Goal: Information Seeking & Learning: Learn about a topic

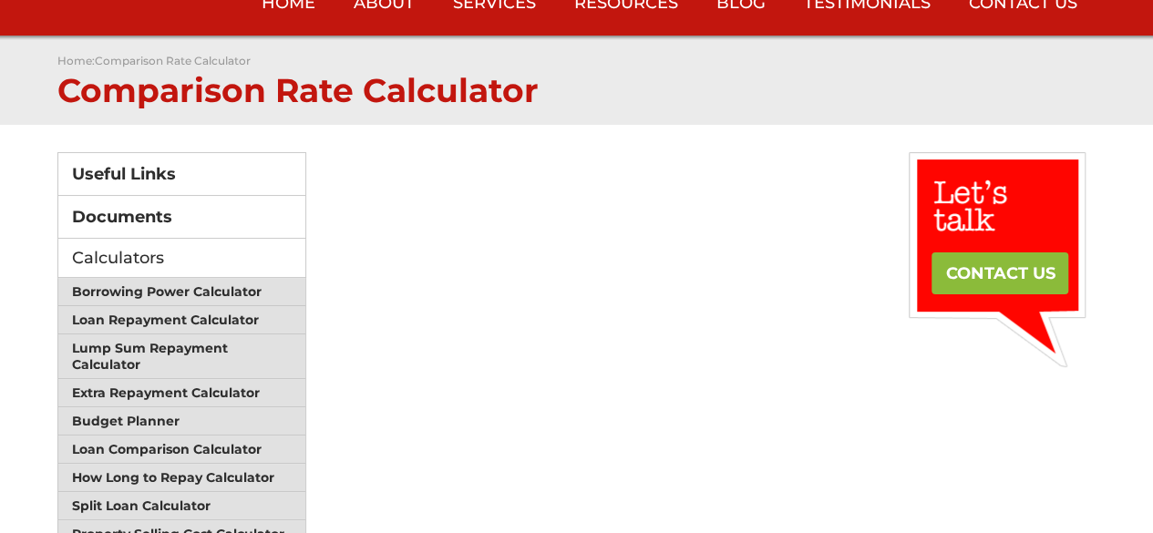
scroll to position [91, 0]
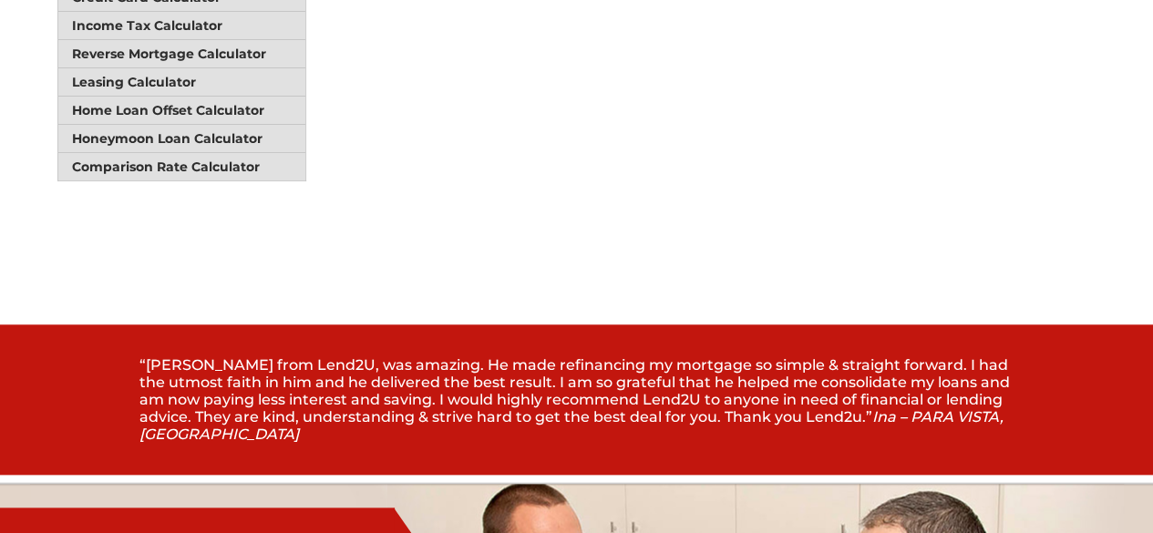
scroll to position [638, 0]
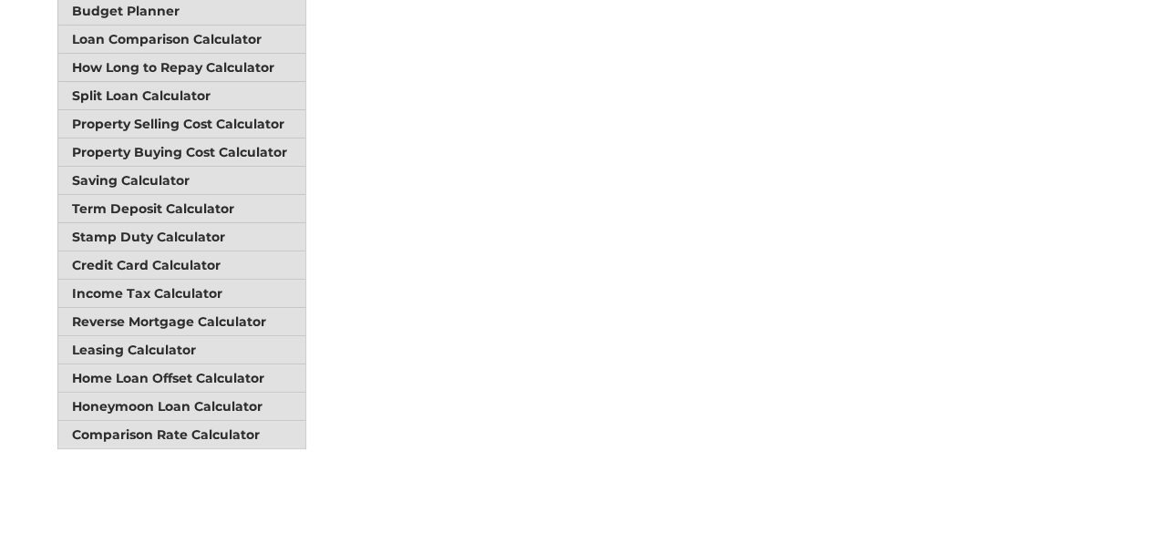
scroll to position [182, 0]
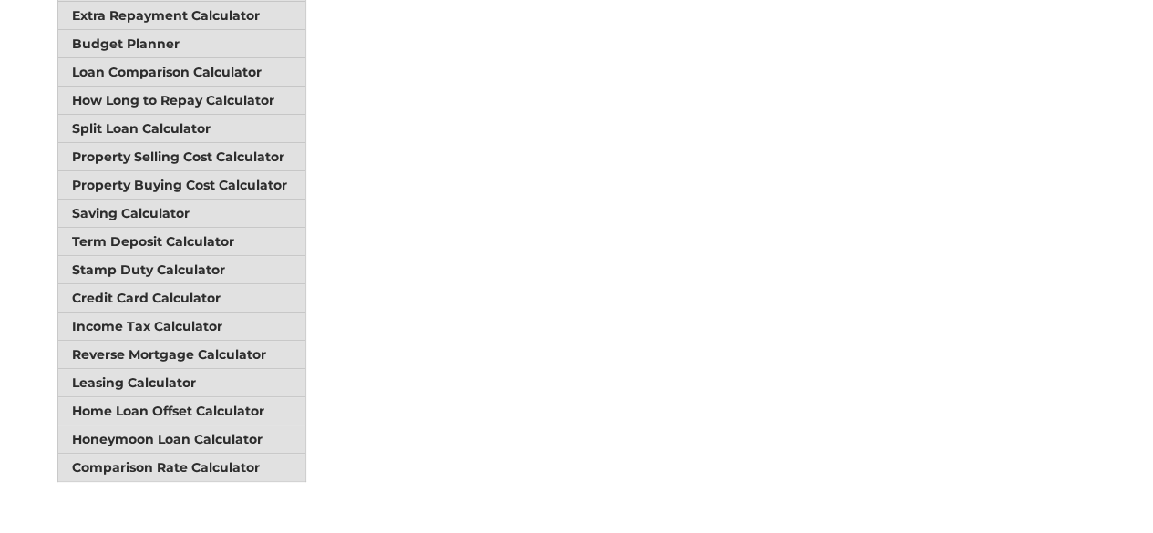
scroll to position [638, 0]
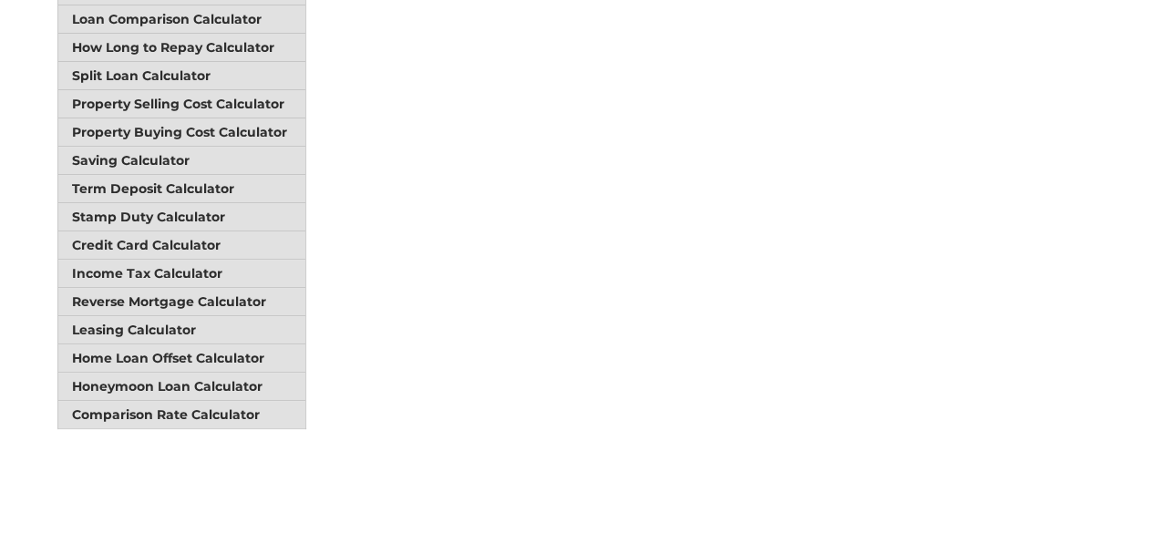
scroll to position [729, 0]
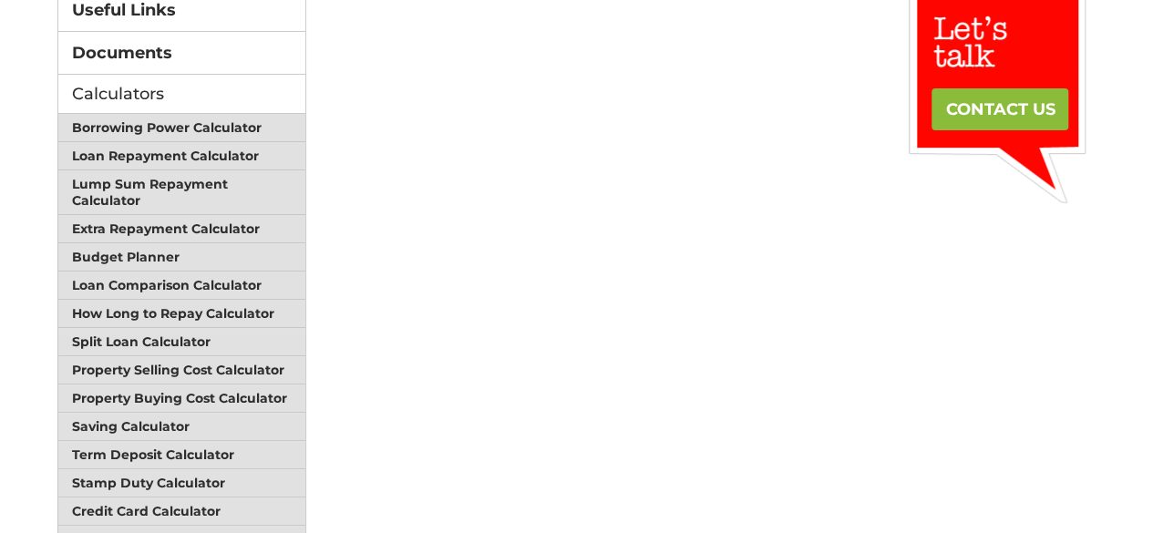
scroll to position [182, 0]
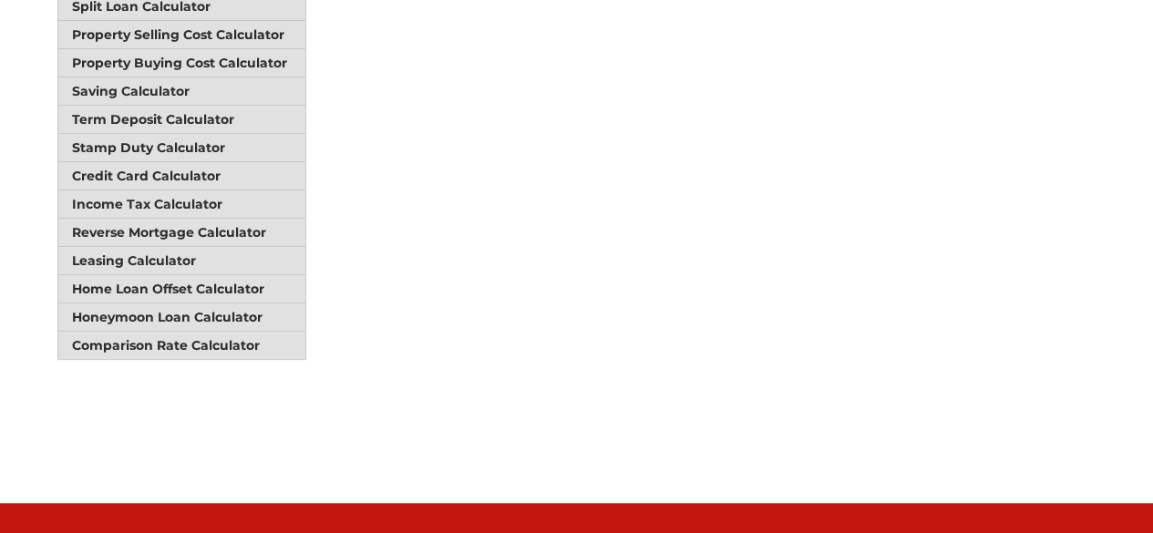
scroll to position [638, 0]
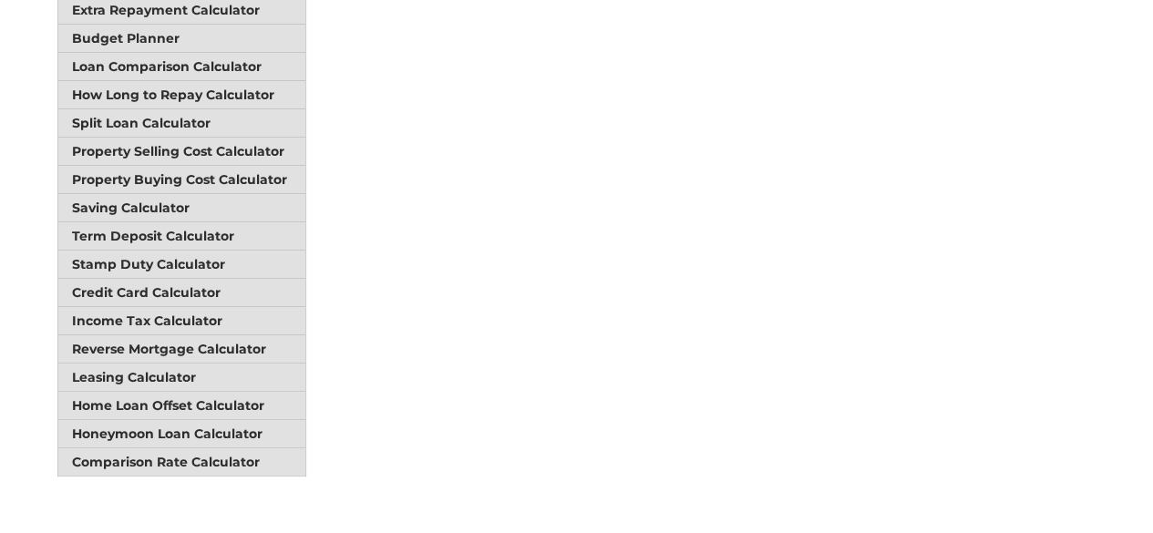
scroll to position [638, 0]
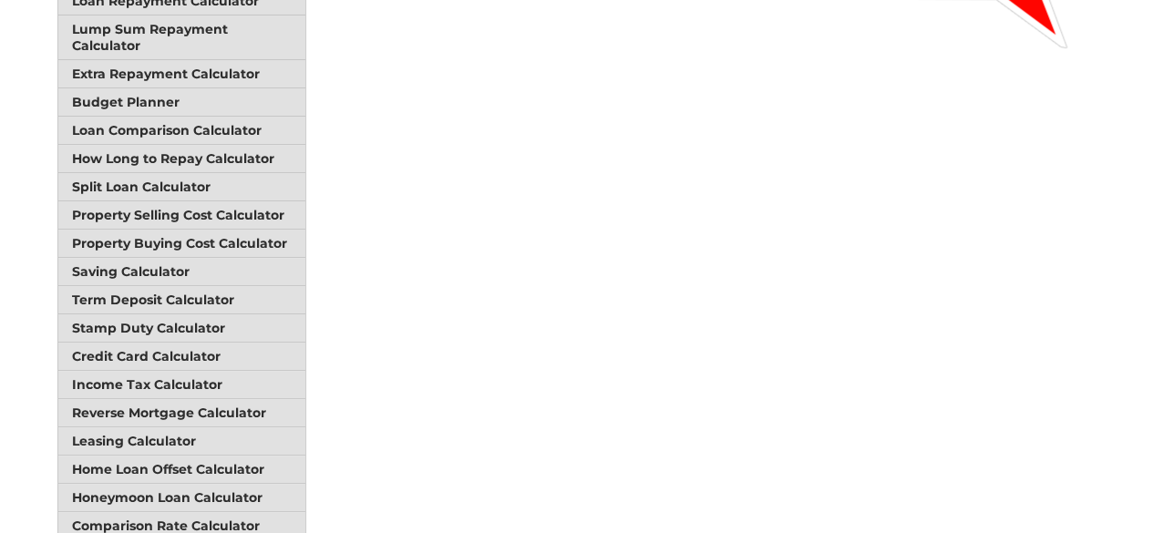
scroll to position [729, 0]
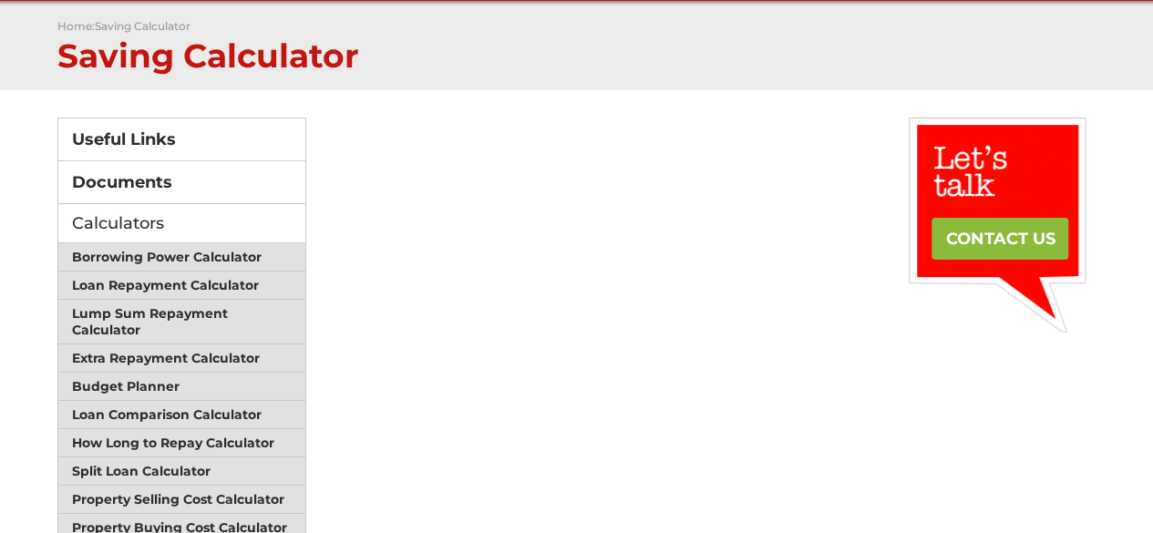
scroll to position [365, 0]
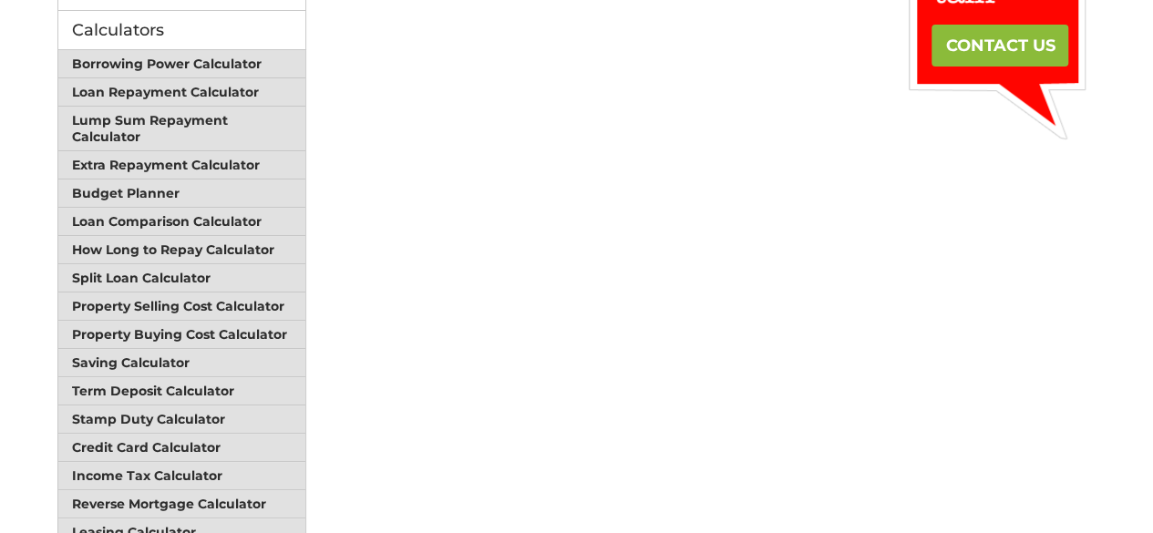
scroll to position [638, 0]
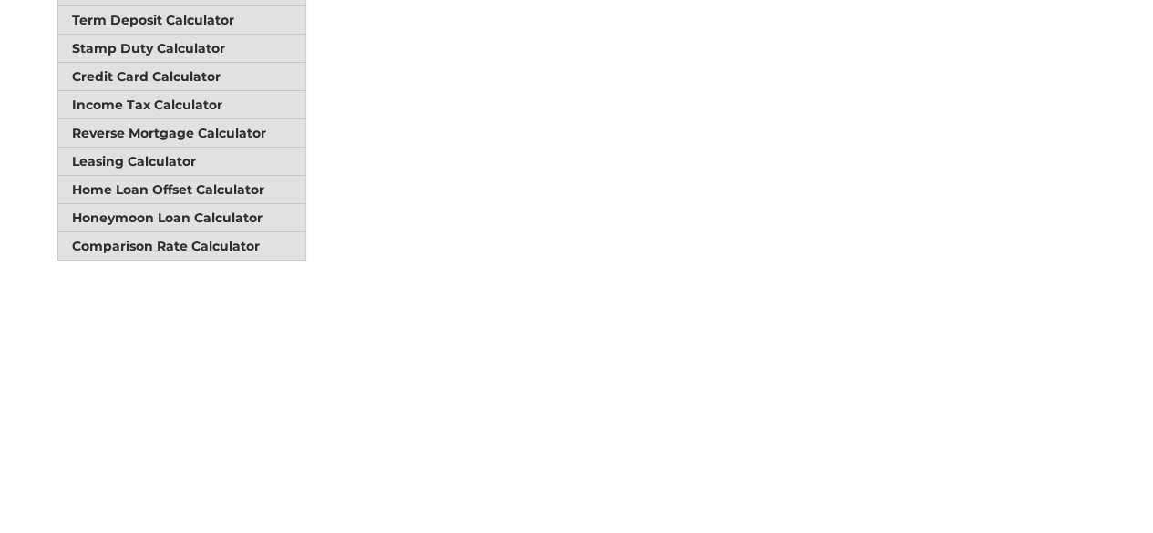
scroll to position [729, 0]
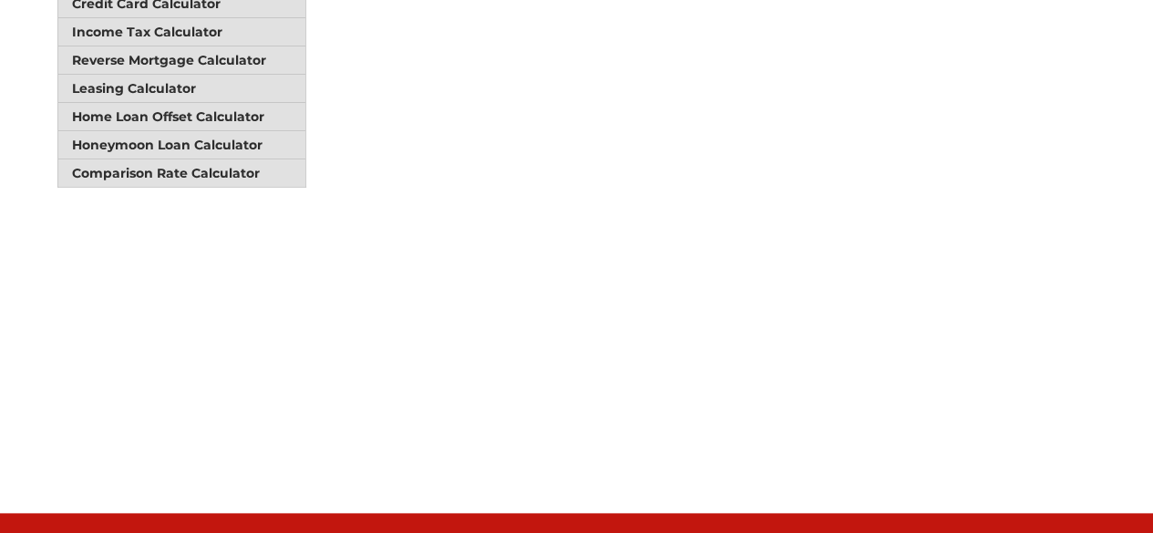
scroll to position [997, 0]
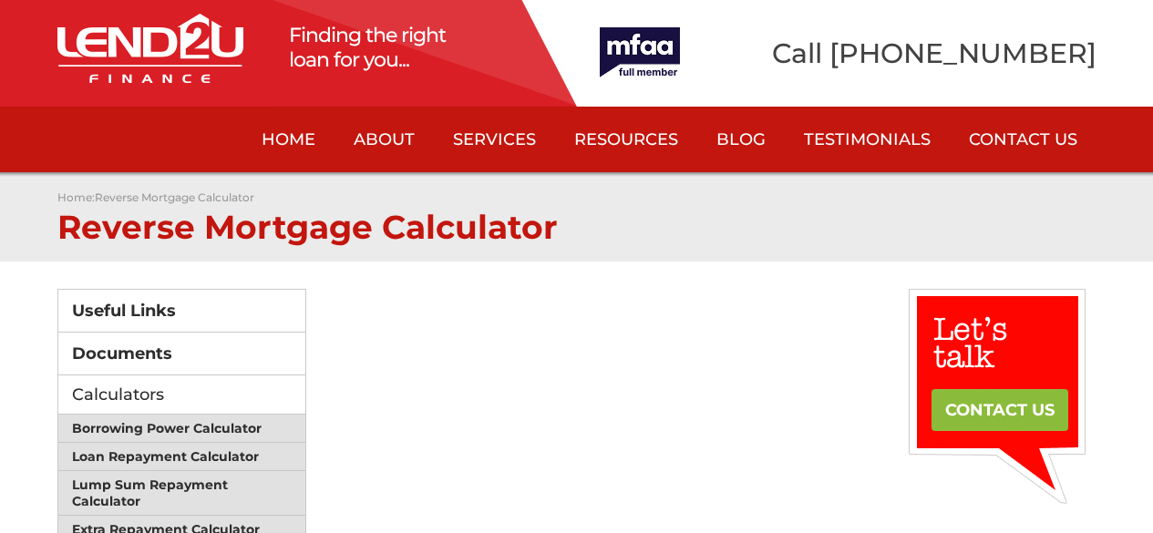
scroll to position [997, 0]
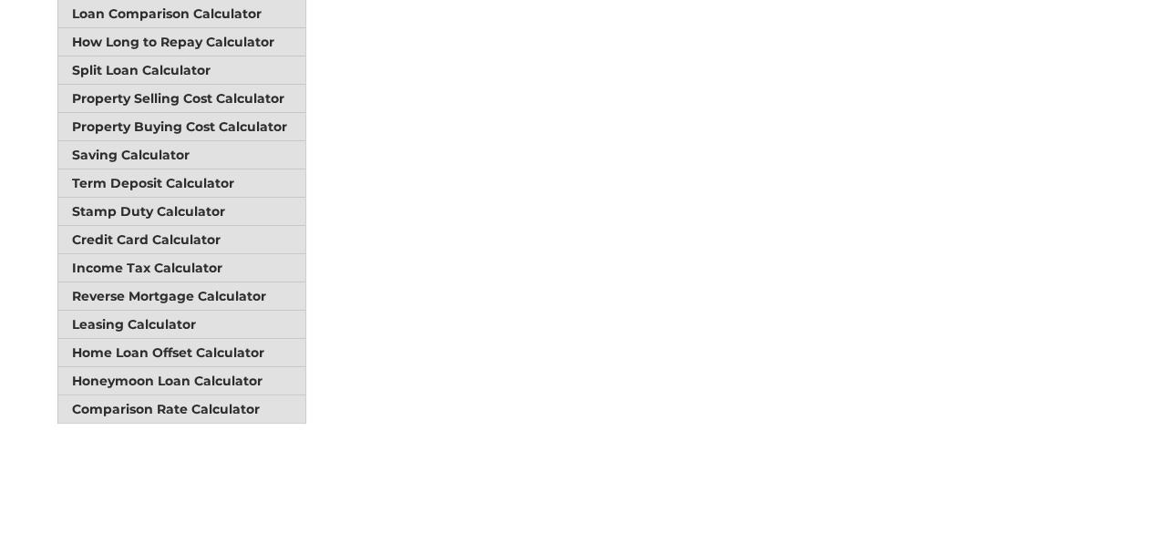
scroll to position [456, 0]
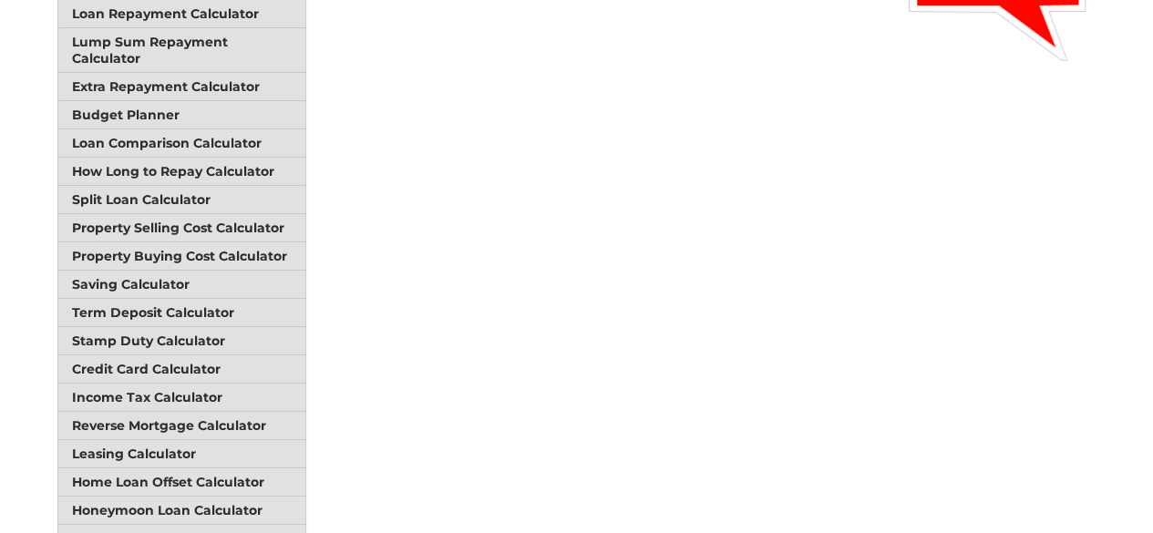
scroll to position [359, 0]
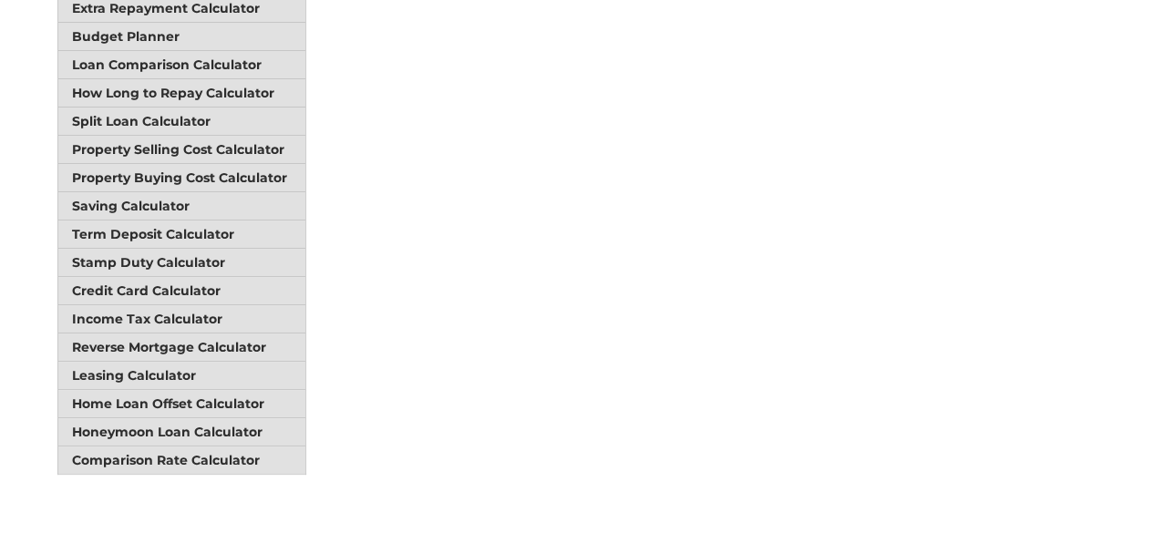
scroll to position [638, 0]
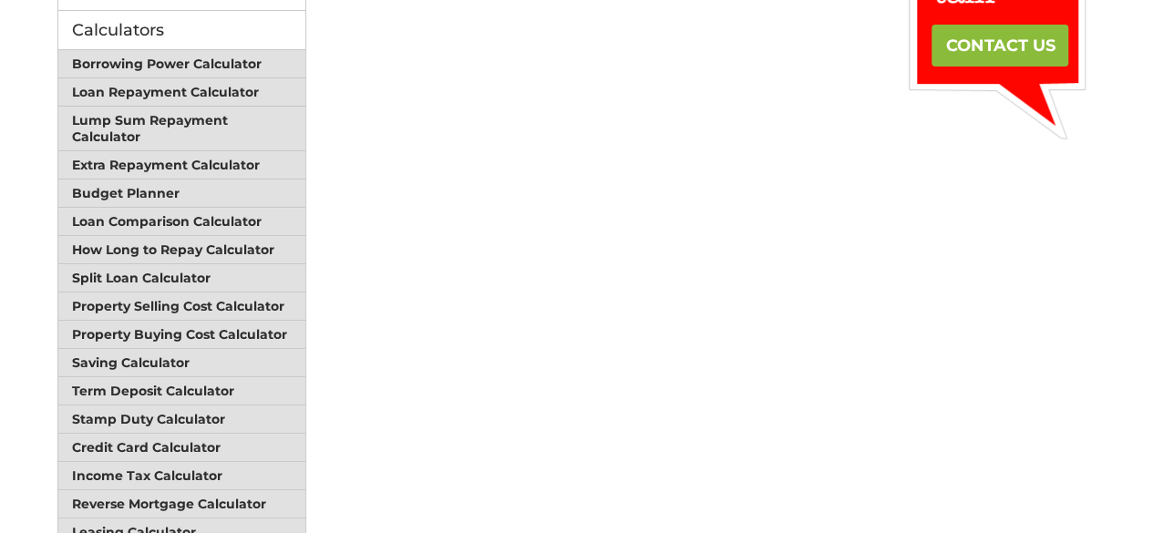
scroll to position [729, 0]
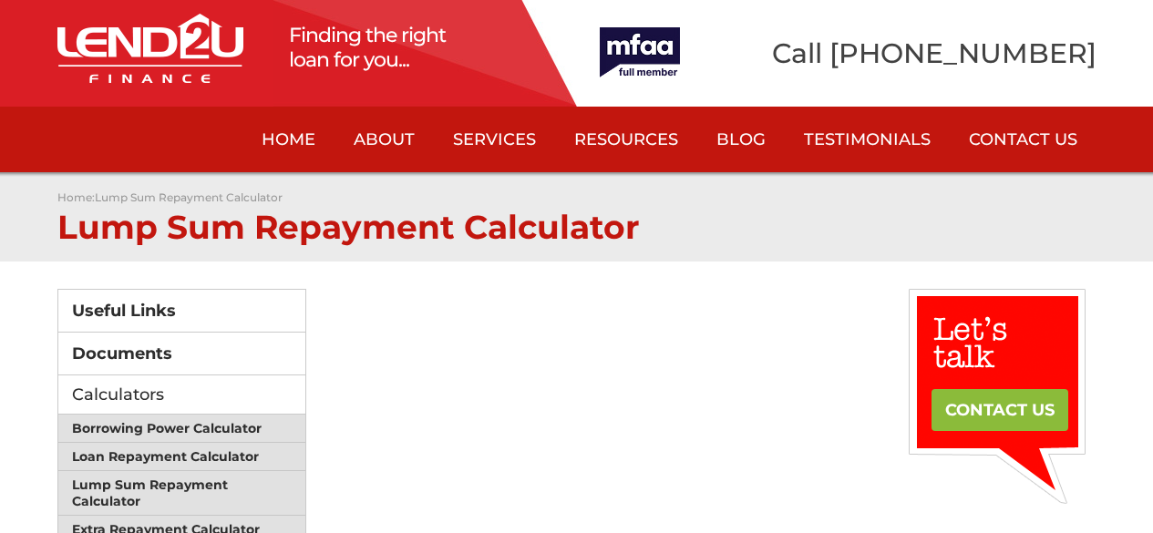
scroll to position [724, 0]
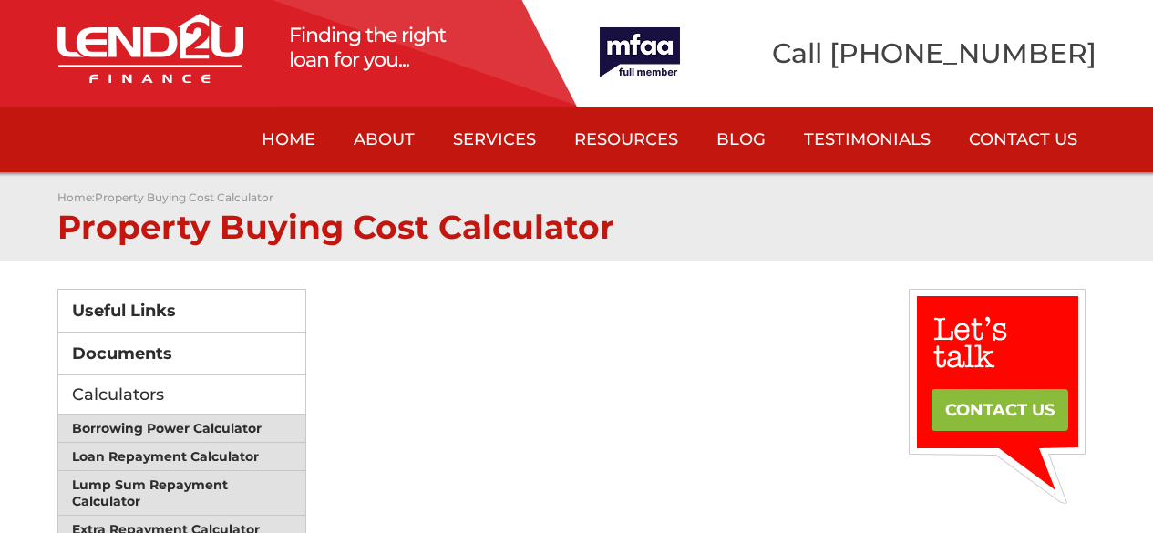
scroll to position [638, 0]
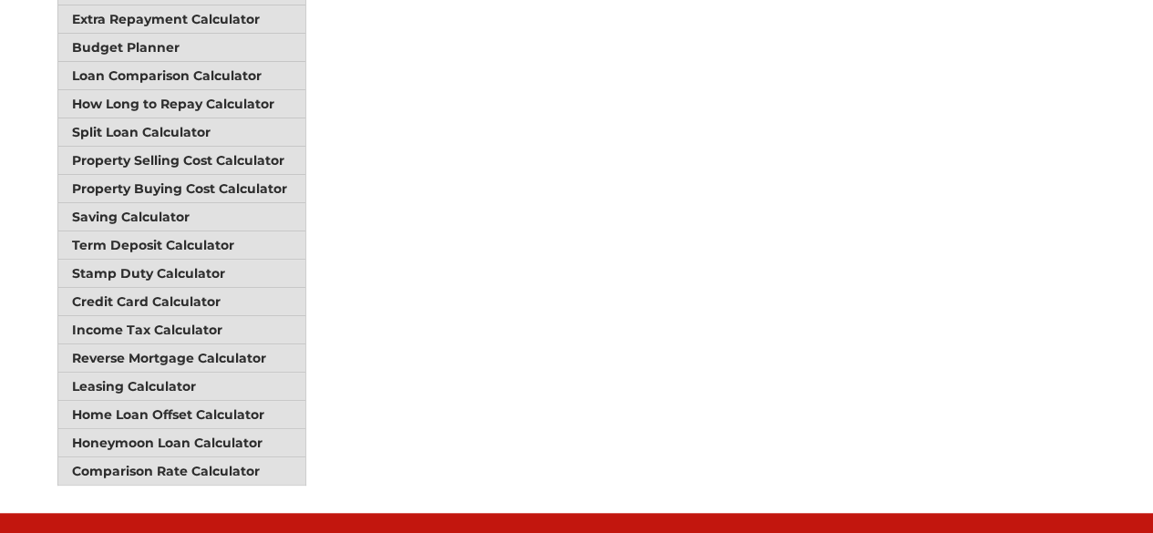
scroll to position [638, 0]
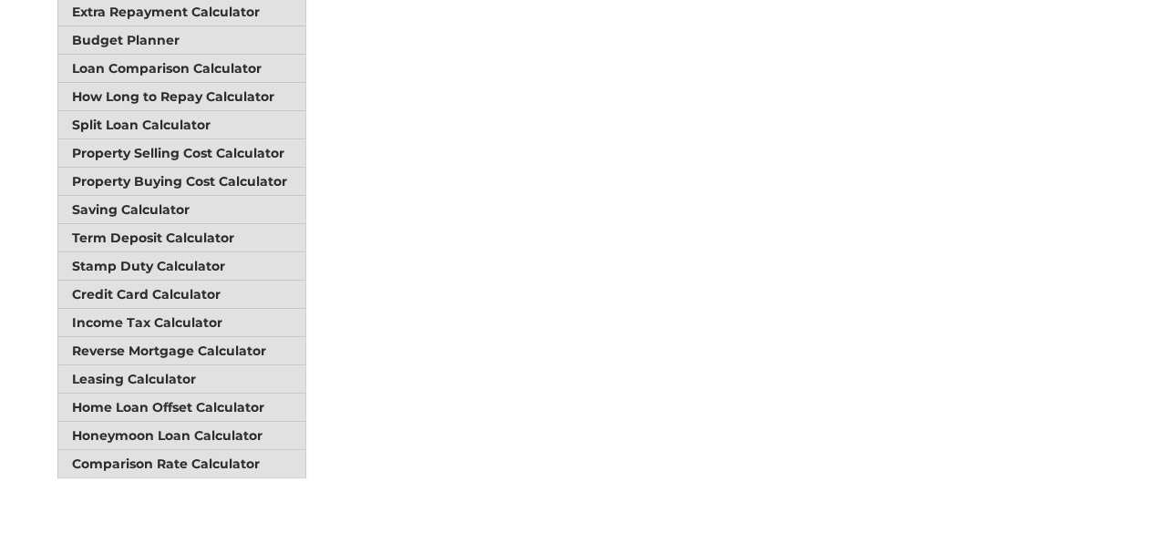
scroll to position [638, 0]
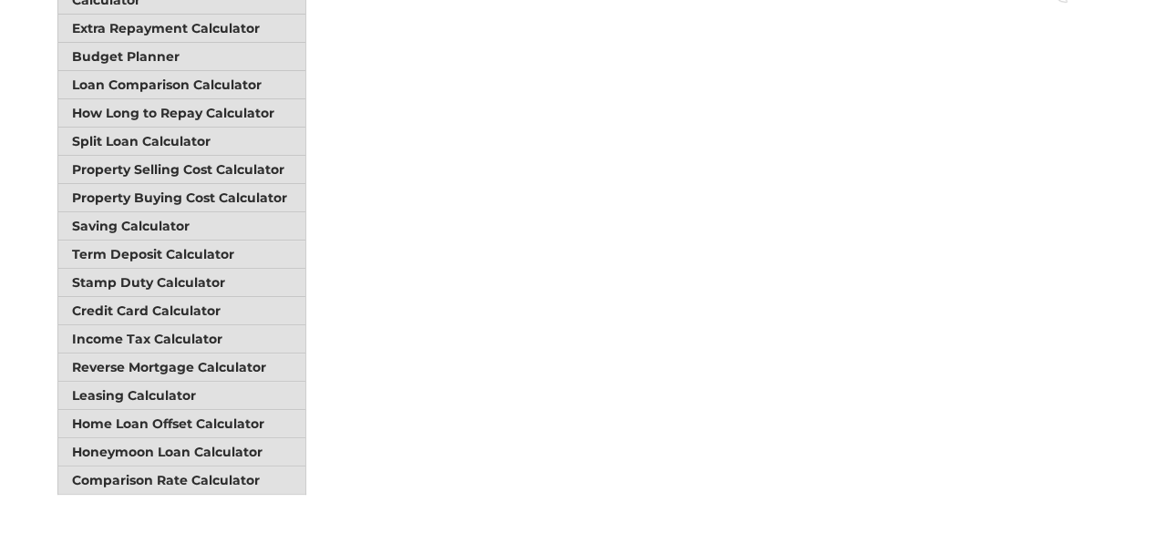
scroll to position [638, 0]
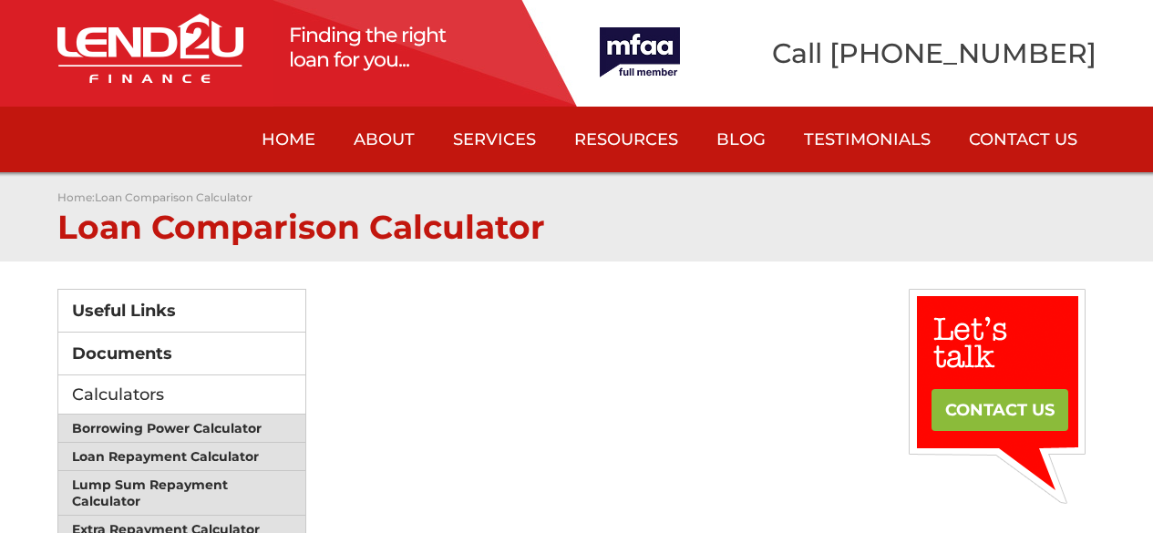
scroll to position [638, 0]
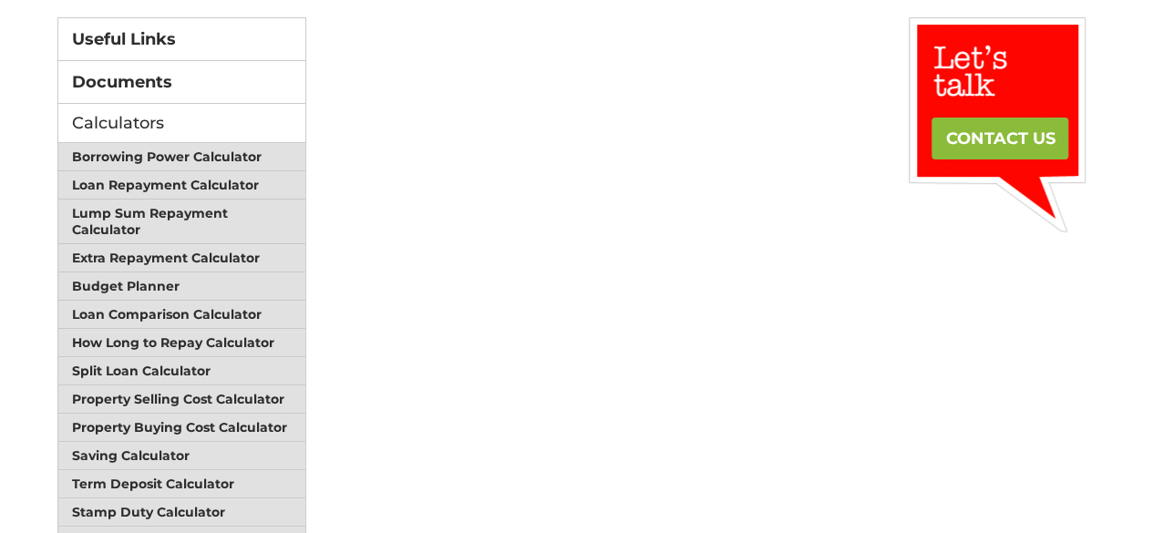
scroll to position [274, 0]
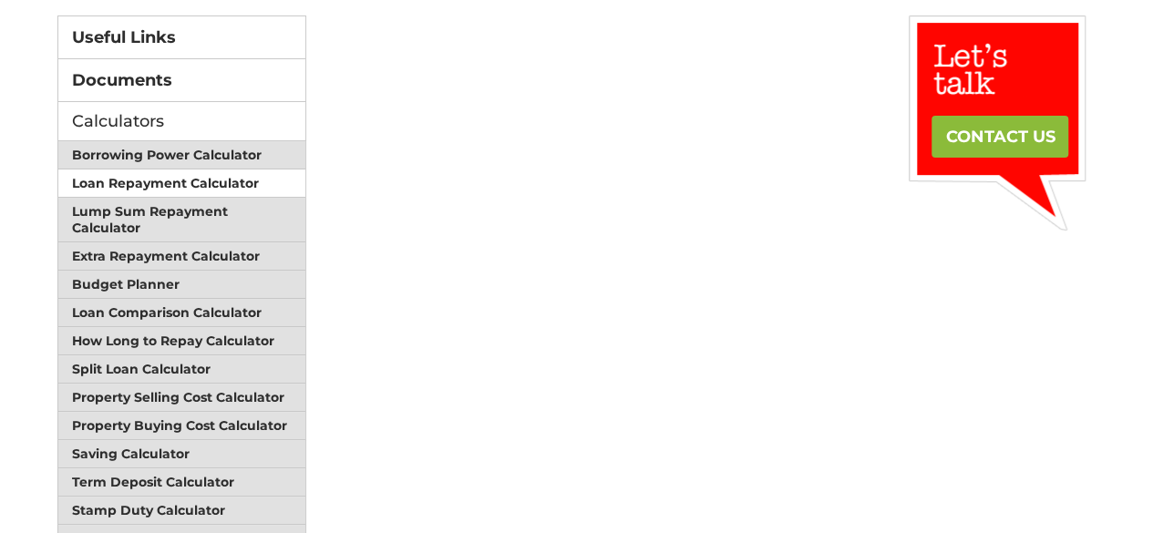
click at [212, 180] on link "Loan Repayment Calculator" at bounding box center [182, 184] width 248 height 28
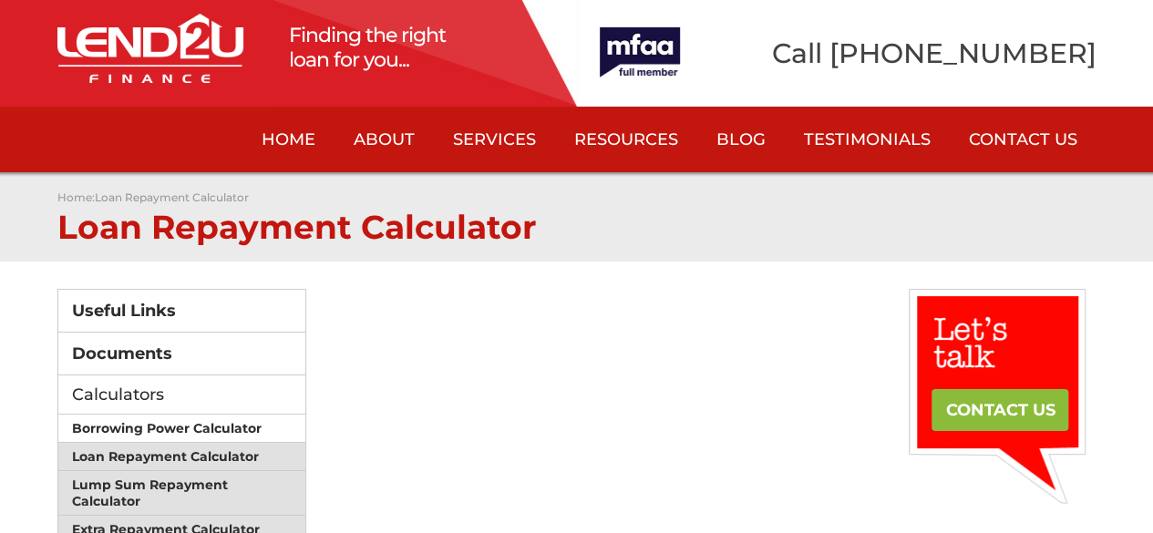
click at [219, 422] on link "Borrowing Power Calculator" at bounding box center [182, 429] width 248 height 28
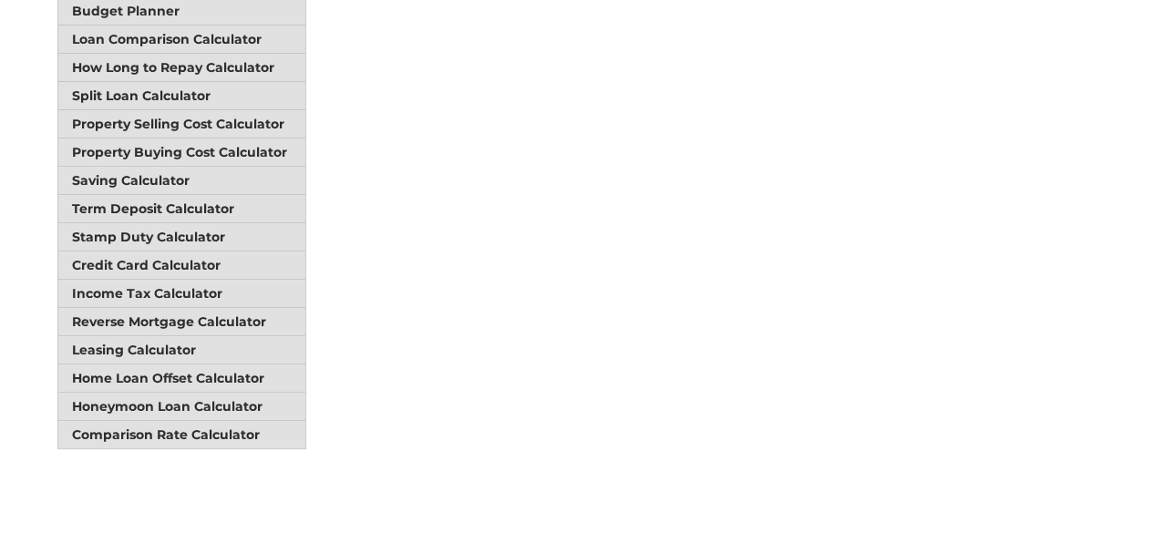
scroll to position [365, 0]
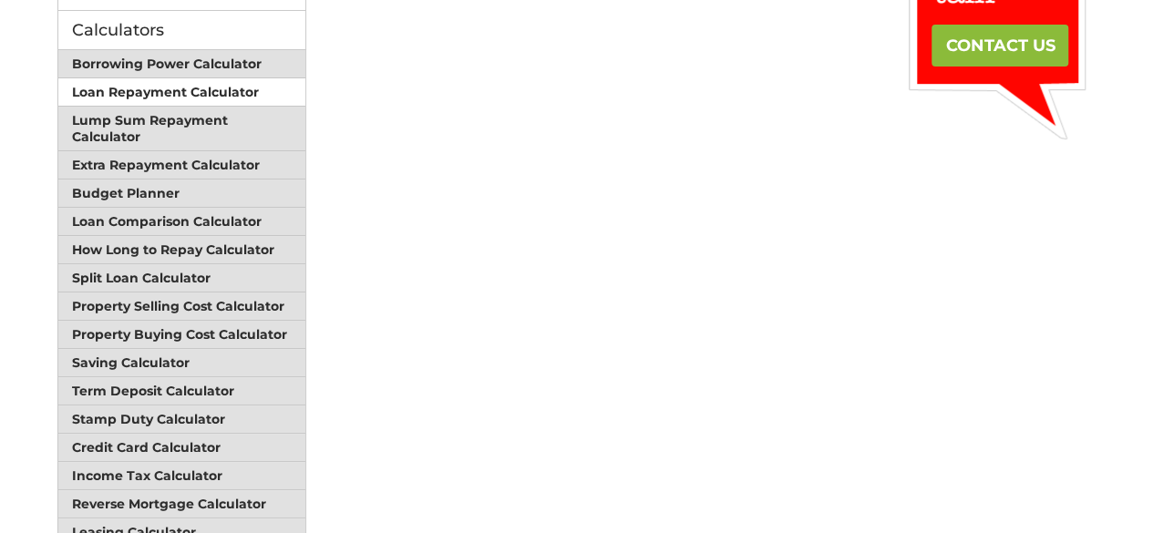
click at [239, 78] on link "Loan Repayment Calculator" at bounding box center [182, 92] width 248 height 28
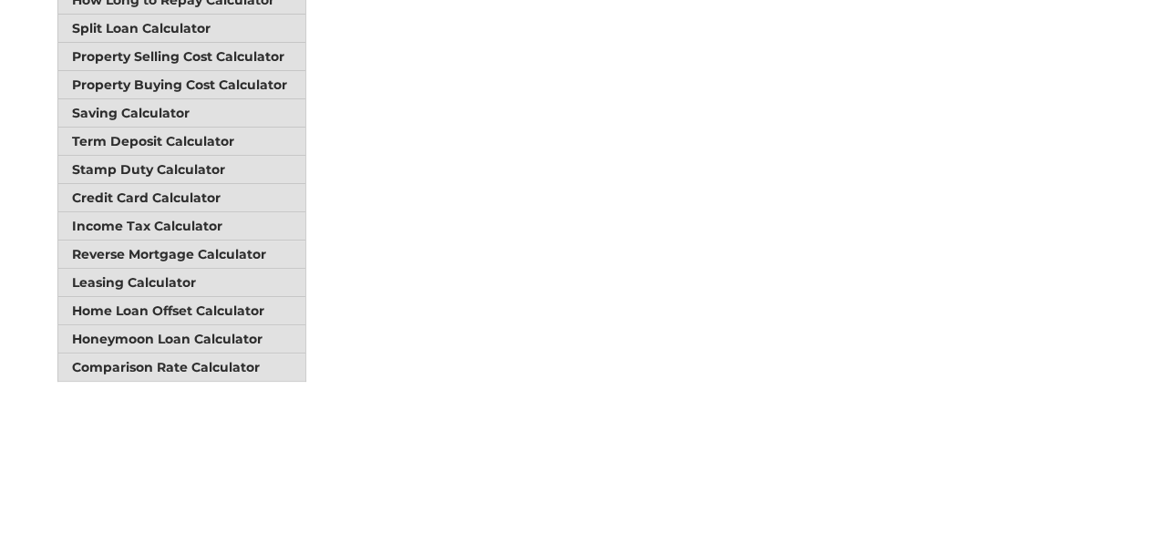
scroll to position [729, 0]
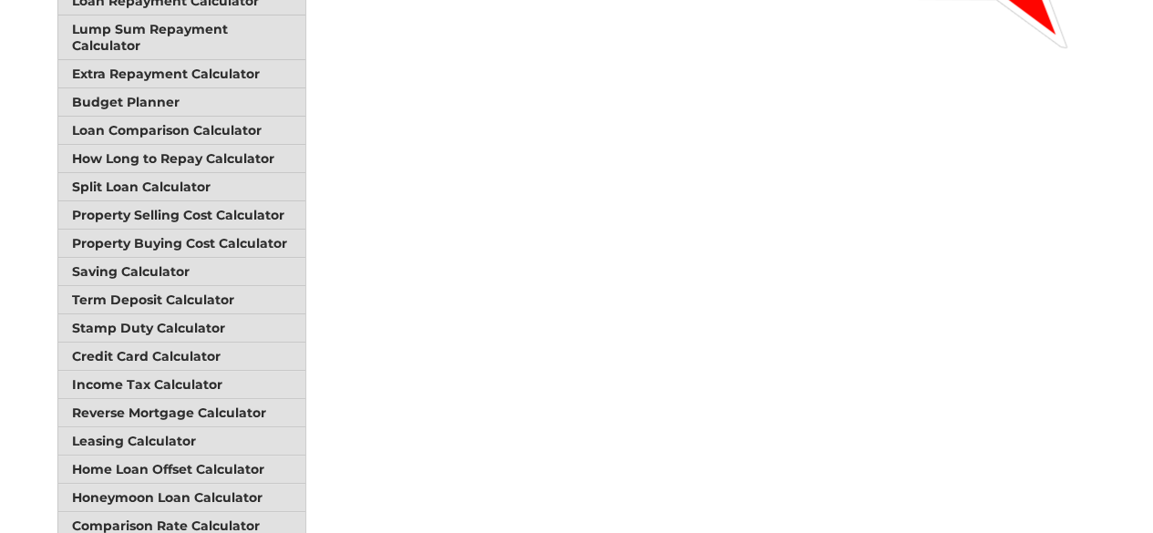
scroll to position [450, 0]
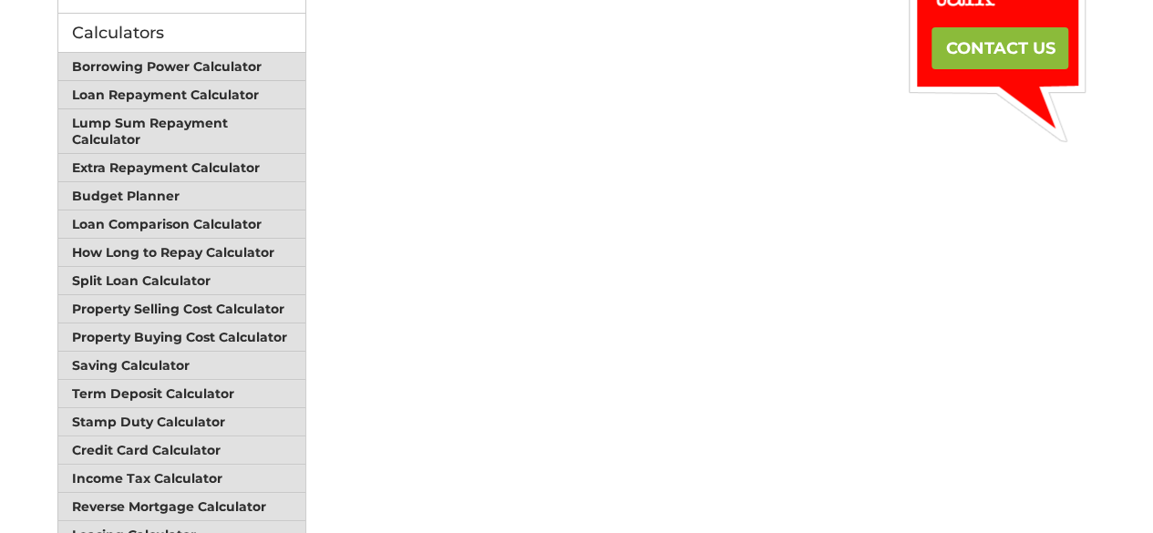
scroll to position [354, 0]
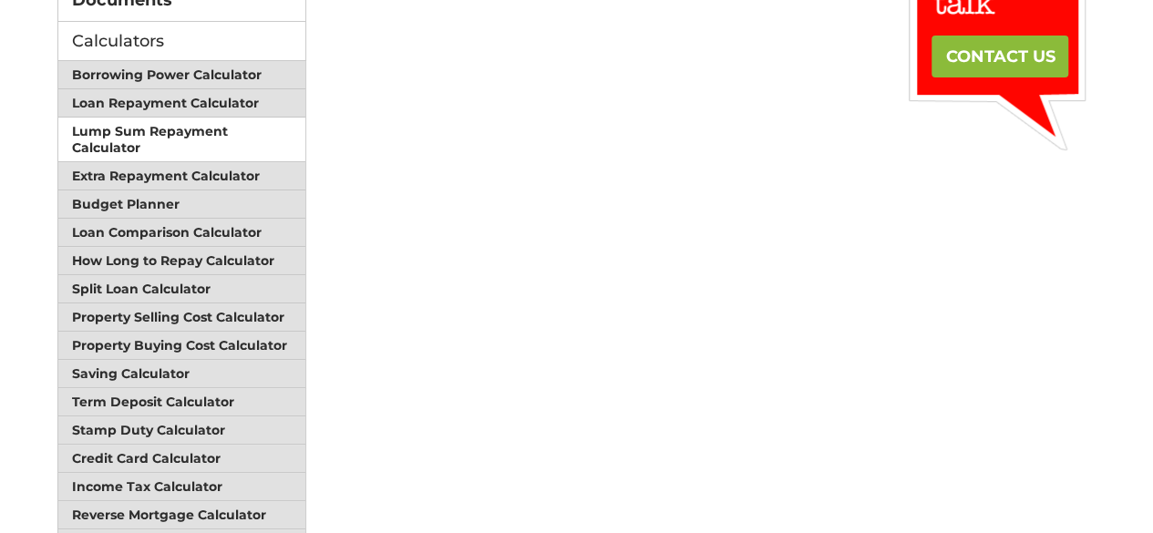
click at [221, 127] on link "Lump Sum Repayment Calculator" at bounding box center [182, 140] width 248 height 45
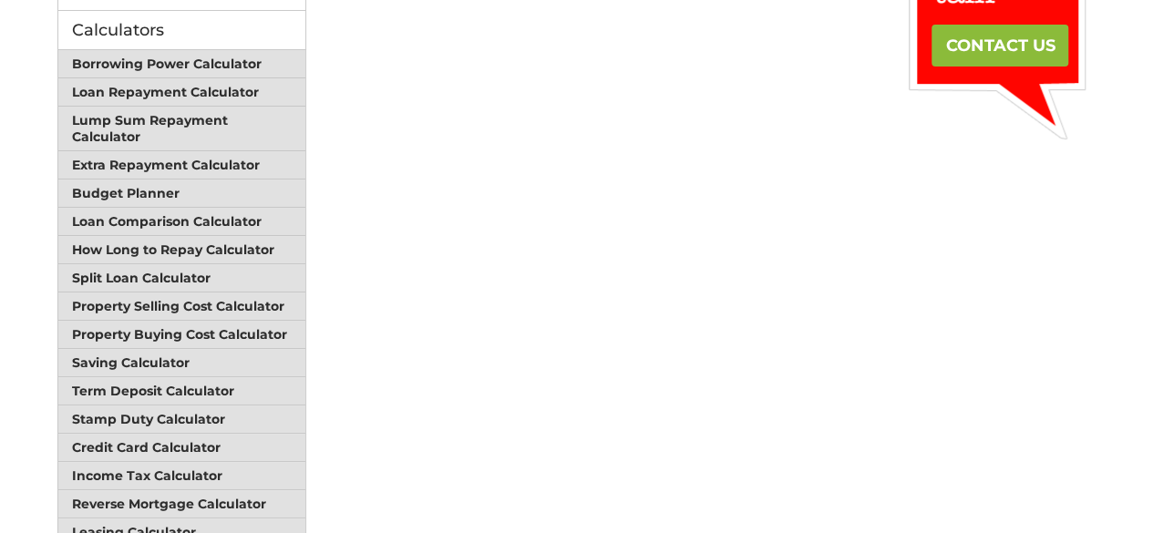
scroll to position [365, 0]
click at [197, 151] on link "Extra Repayment Calculator" at bounding box center [182, 165] width 248 height 28
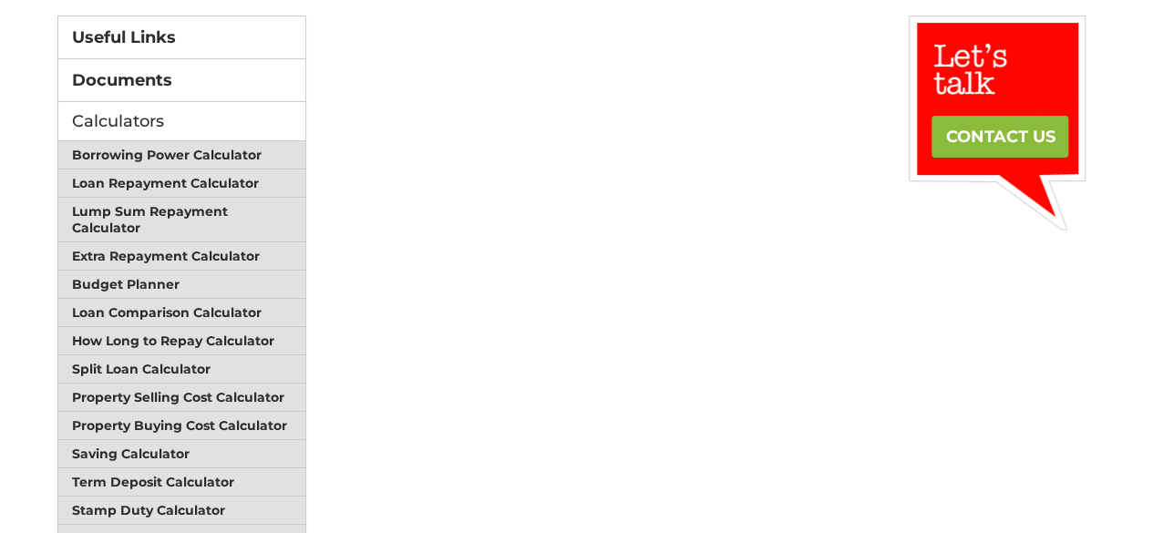
scroll to position [638, 0]
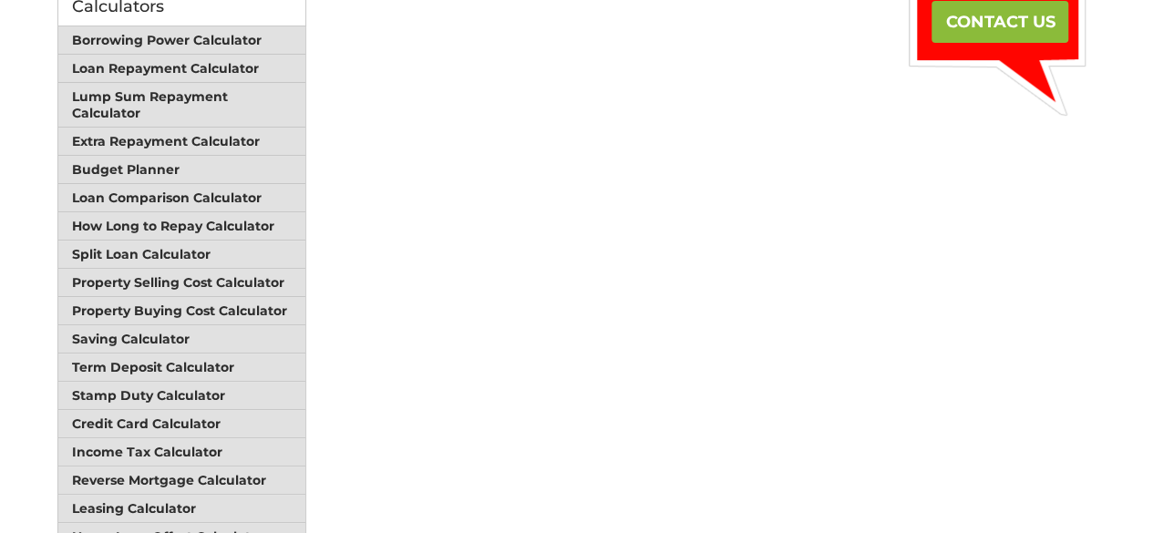
scroll to position [274, 0]
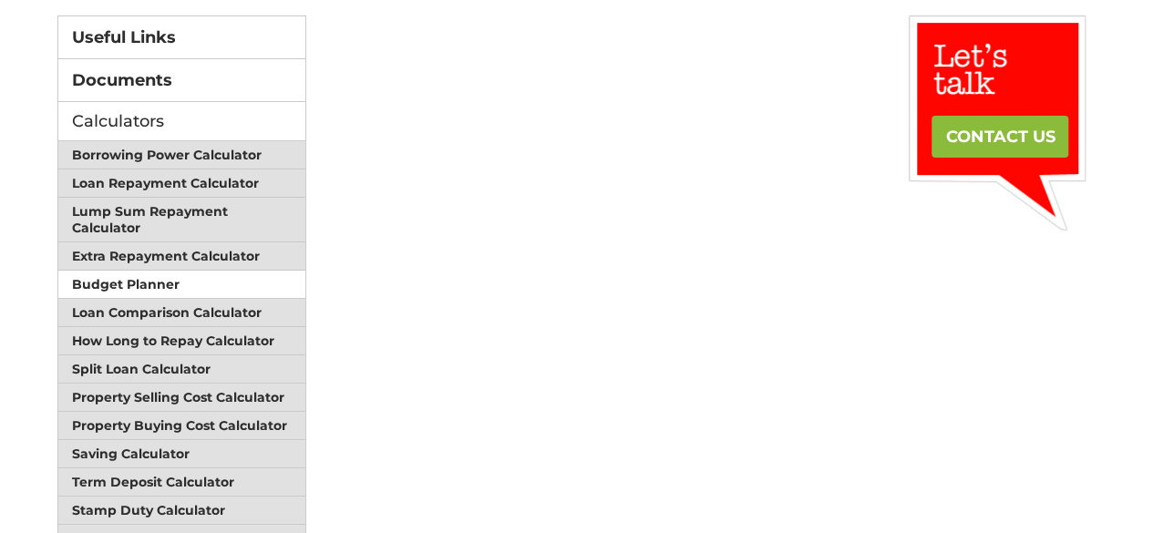
click at [210, 271] on link "Budget Planner" at bounding box center [182, 285] width 248 height 28
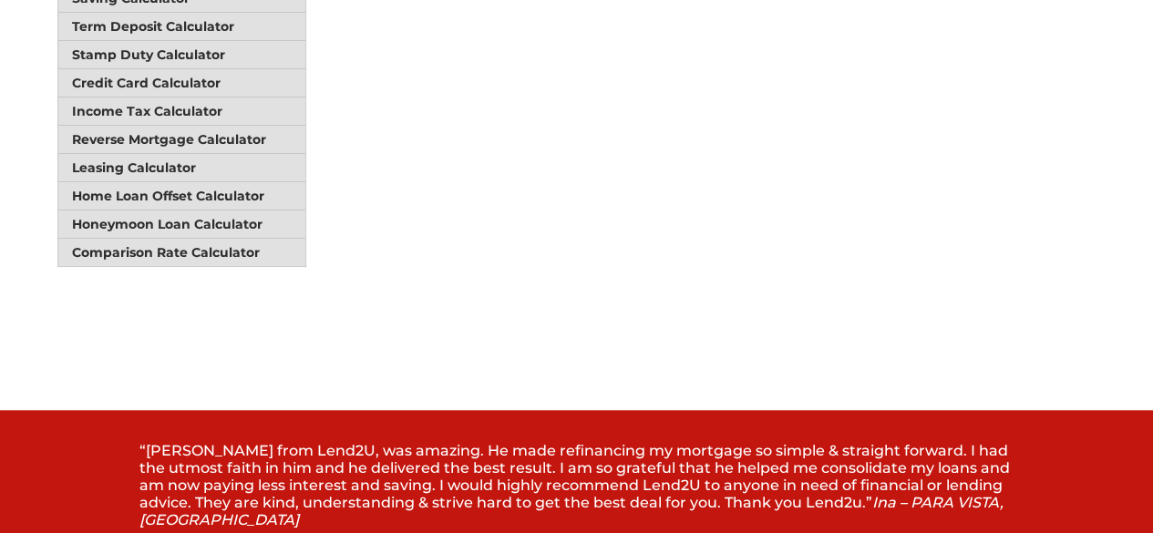
scroll to position [456, 0]
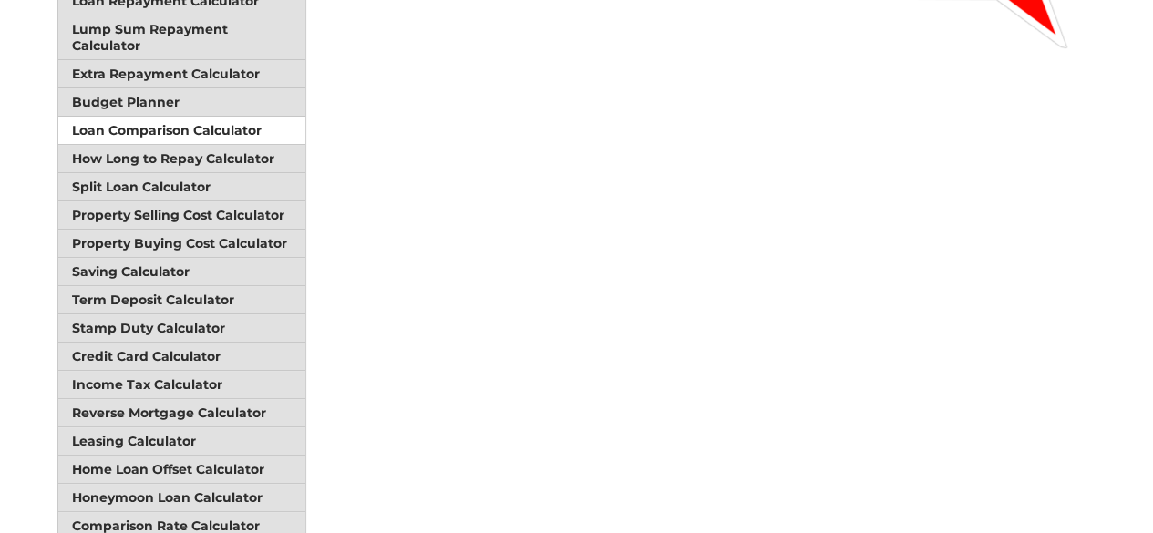
click at [175, 117] on link "Loan Comparison Calculator" at bounding box center [182, 131] width 248 height 28
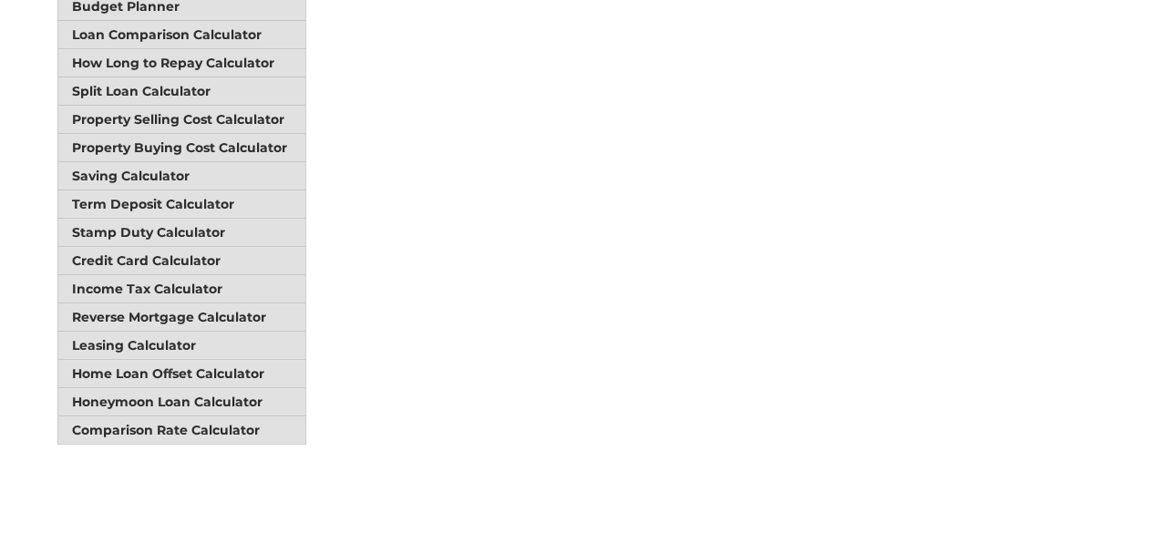
scroll to position [456, 0]
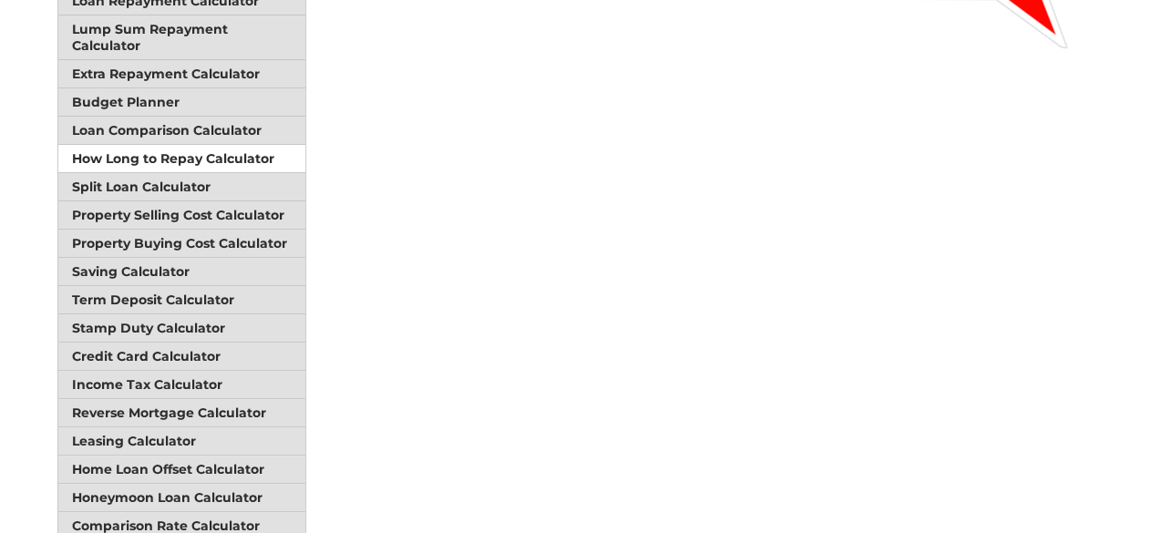
click at [228, 150] on link "How Long to Repay Calculator" at bounding box center [182, 159] width 248 height 28
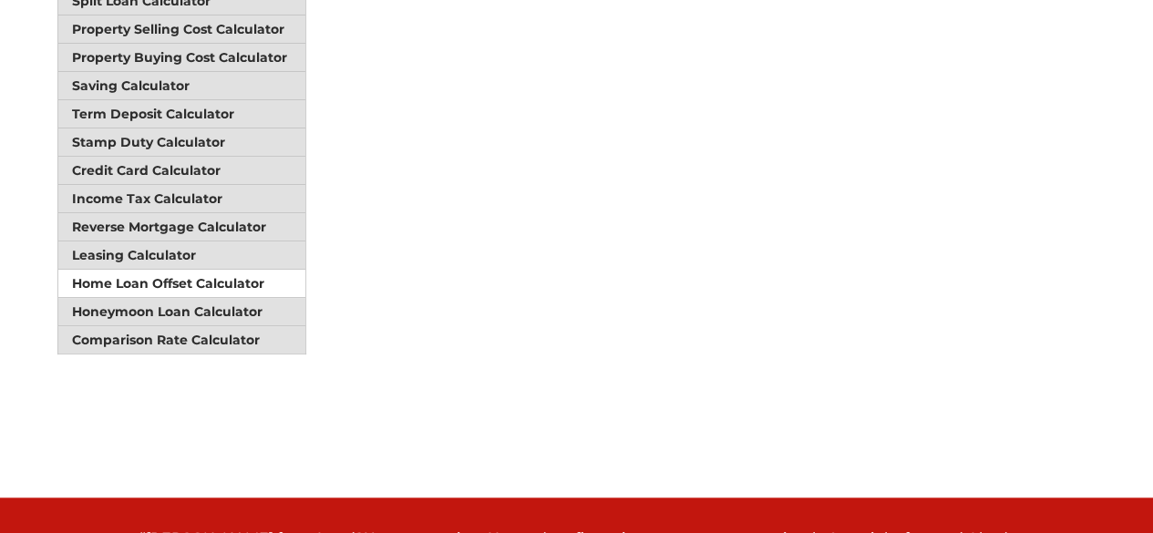
scroll to position [547, 0]
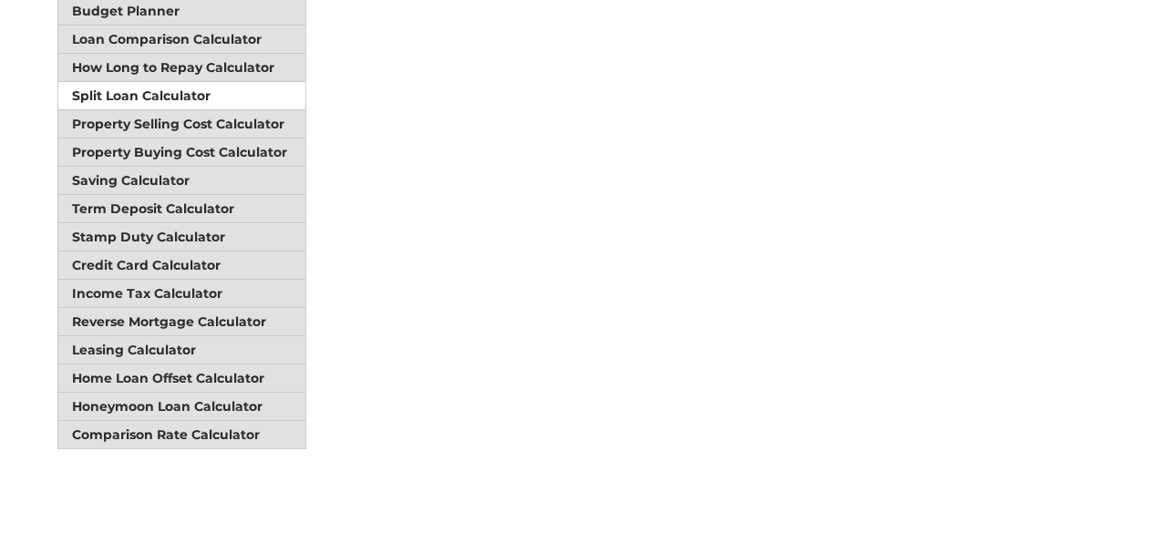
click at [179, 83] on link "Split Loan Calculator" at bounding box center [182, 96] width 248 height 28
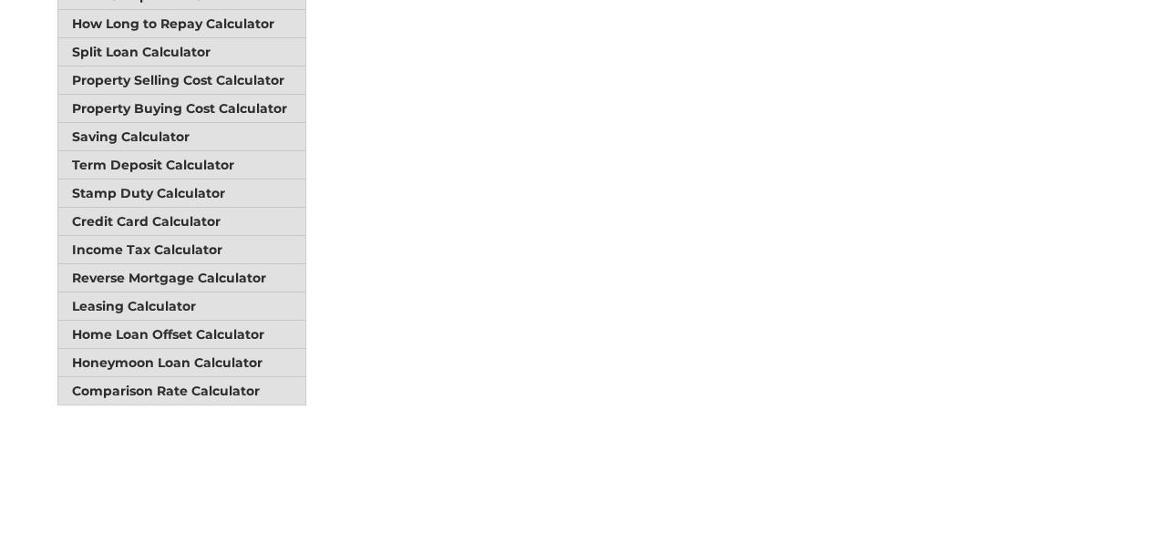
scroll to position [729, 0]
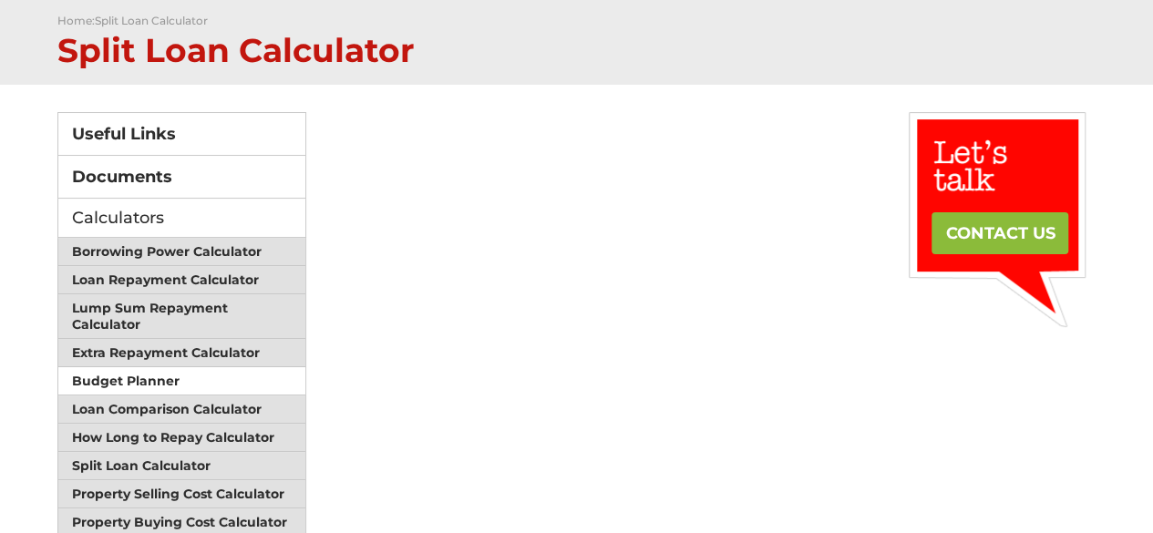
scroll to position [268, 0]
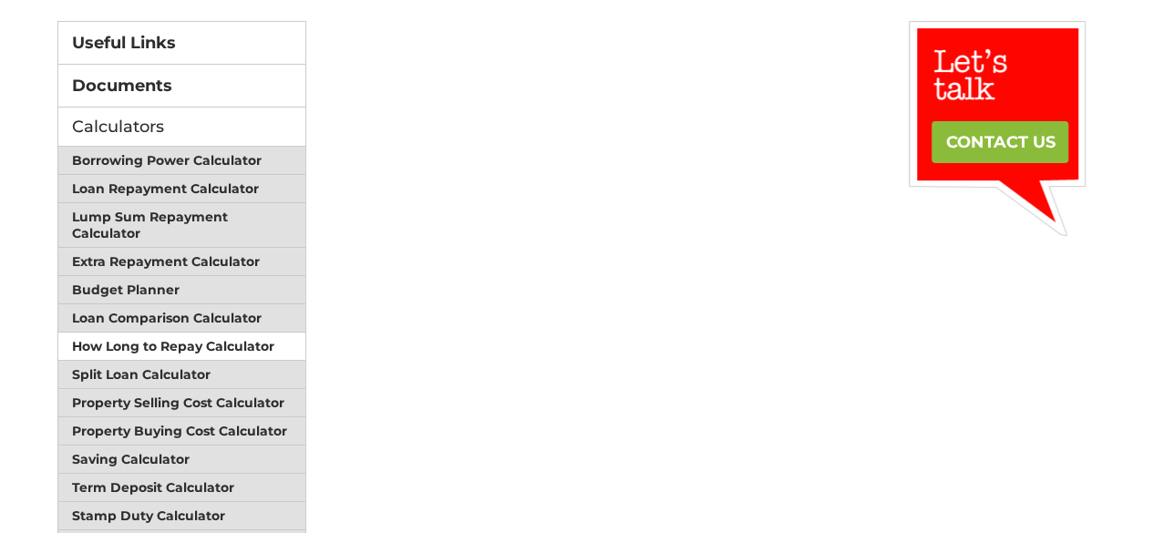
click at [245, 341] on link "How Long to Repay Calculator" at bounding box center [182, 347] width 248 height 28
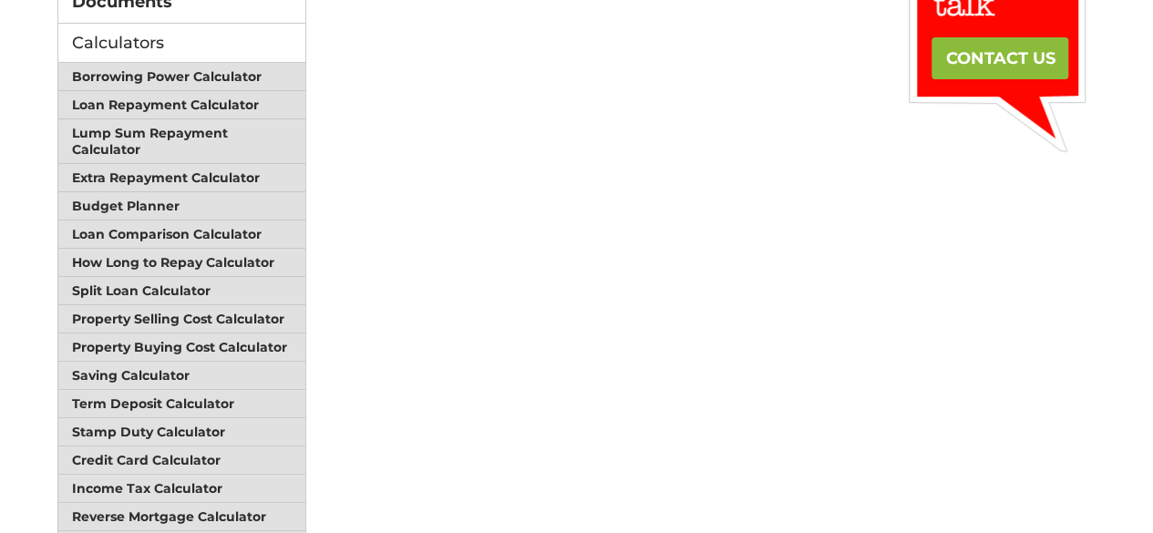
scroll to position [365, 0]
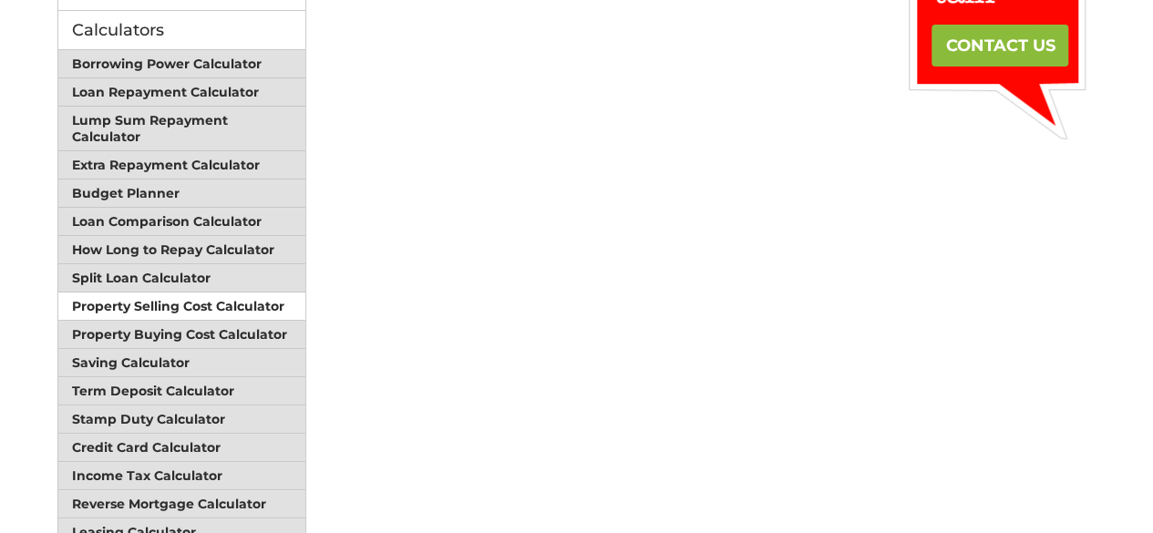
click at [202, 293] on link "Property Selling Cost Calculator" at bounding box center [182, 307] width 248 height 28
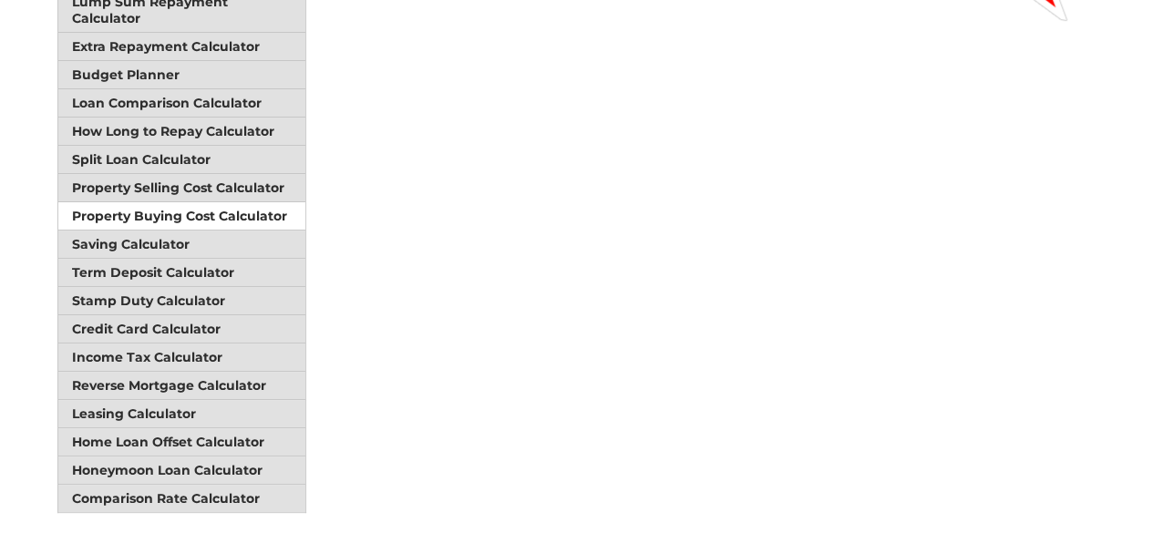
scroll to position [456, 0]
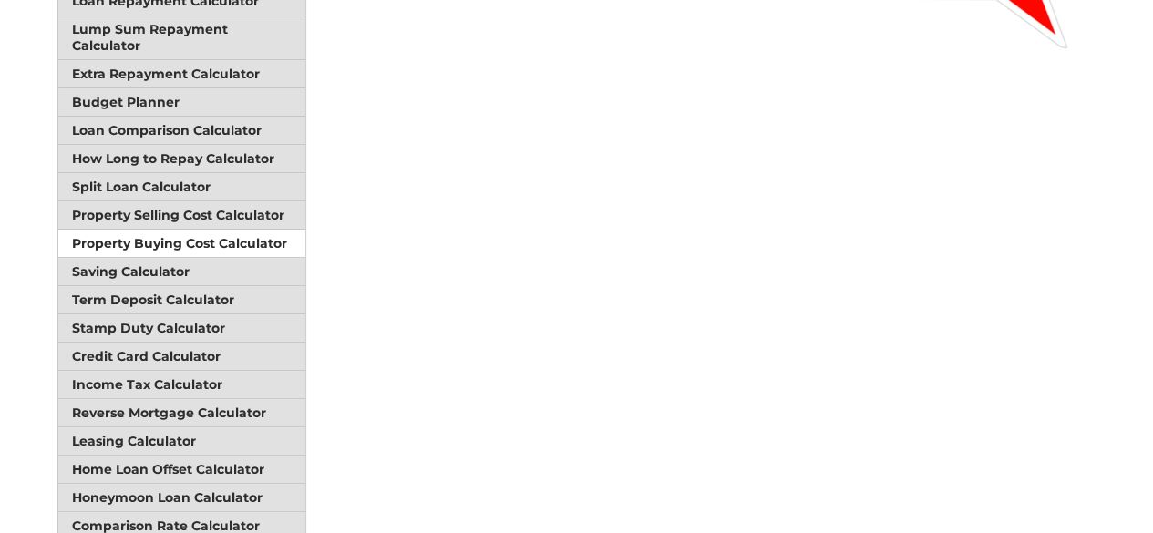
click at [214, 230] on link "Property Buying Cost Calculator" at bounding box center [182, 244] width 248 height 28
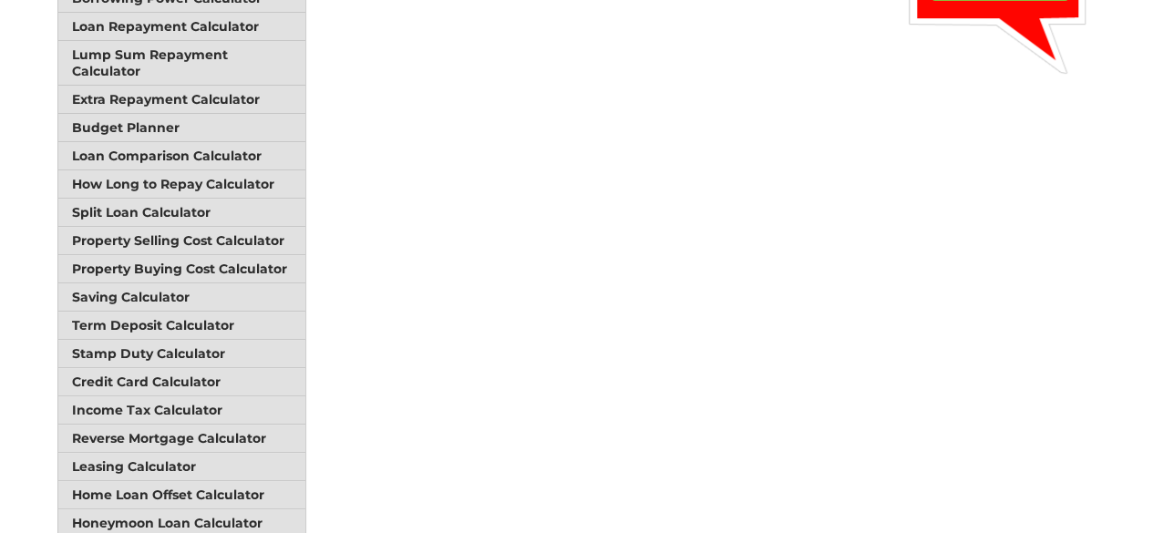
scroll to position [547, 0]
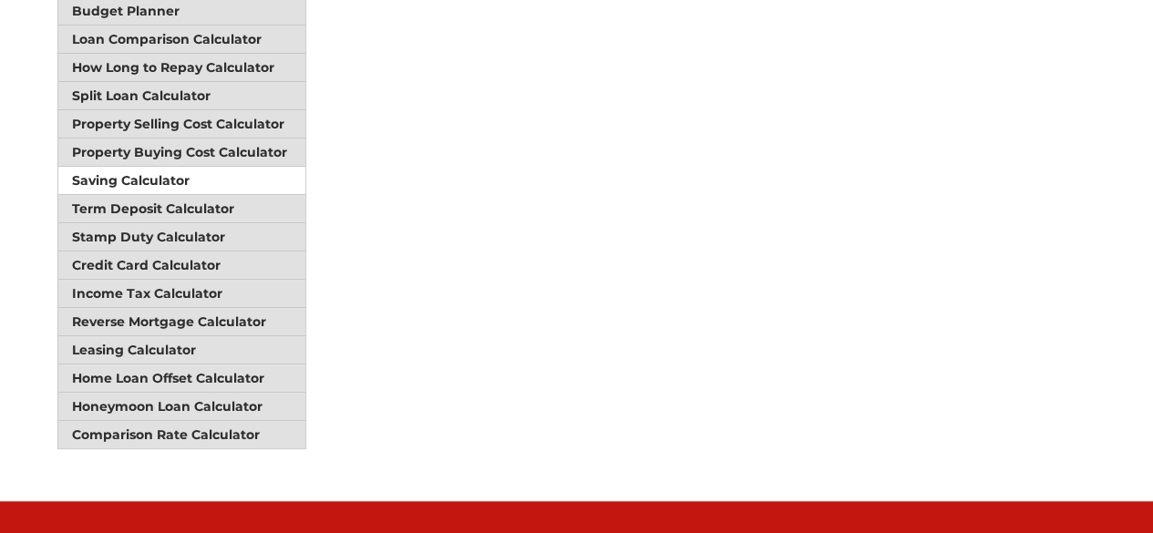
click at [187, 167] on link "Saving Calculator" at bounding box center [182, 181] width 248 height 28
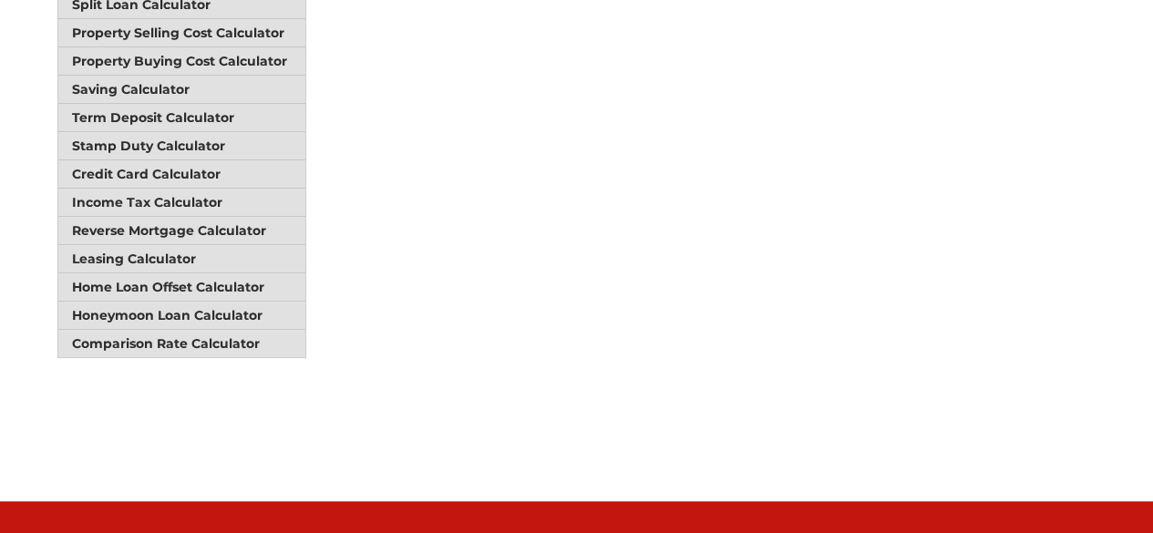
scroll to position [547, 0]
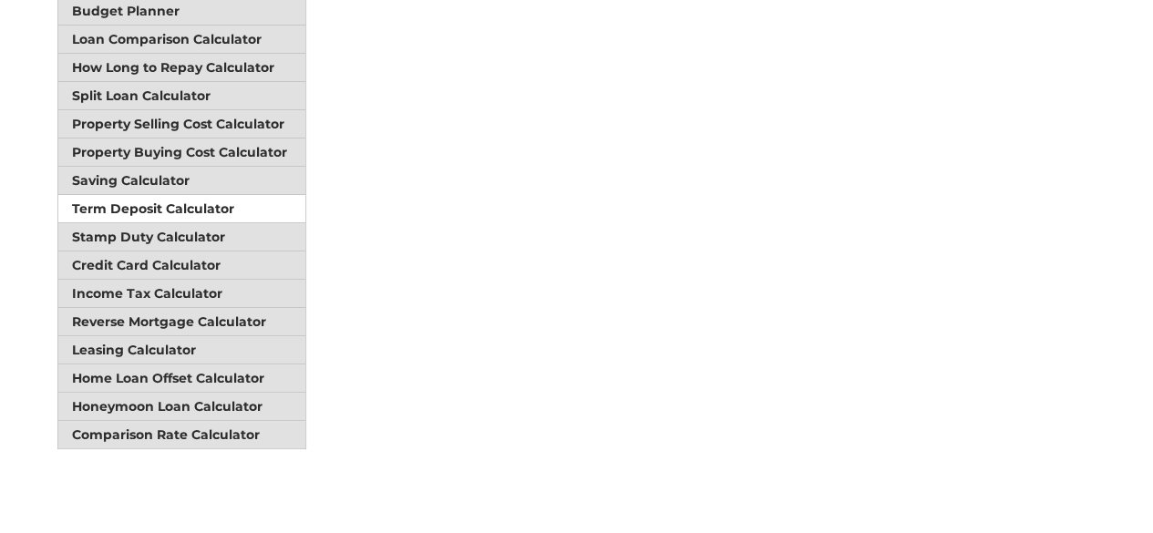
click at [213, 195] on link "Term Deposit Calculator" at bounding box center [182, 209] width 248 height 28
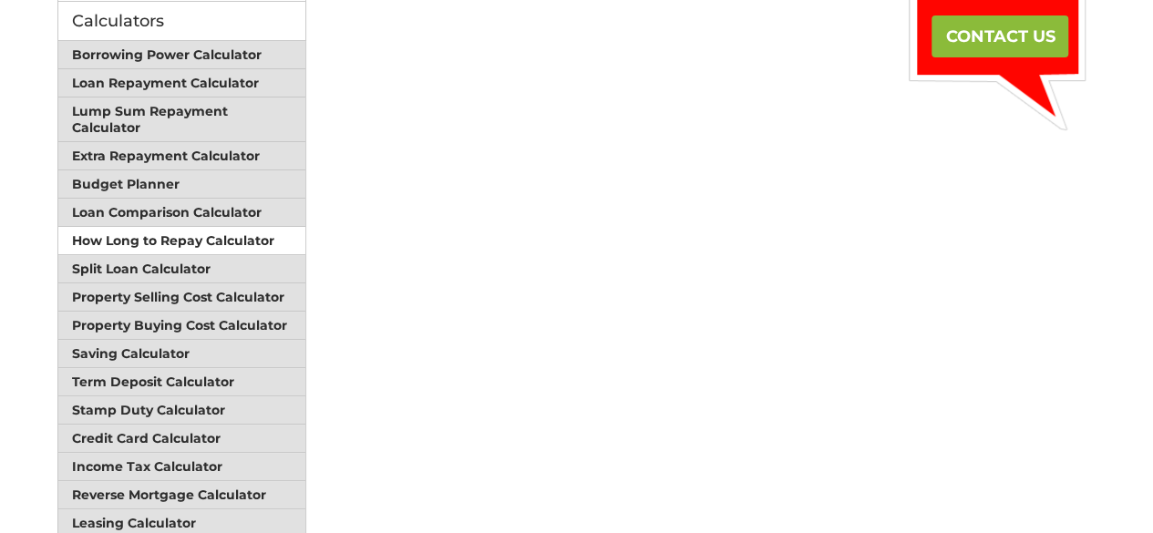
scroll to position [456, 0]
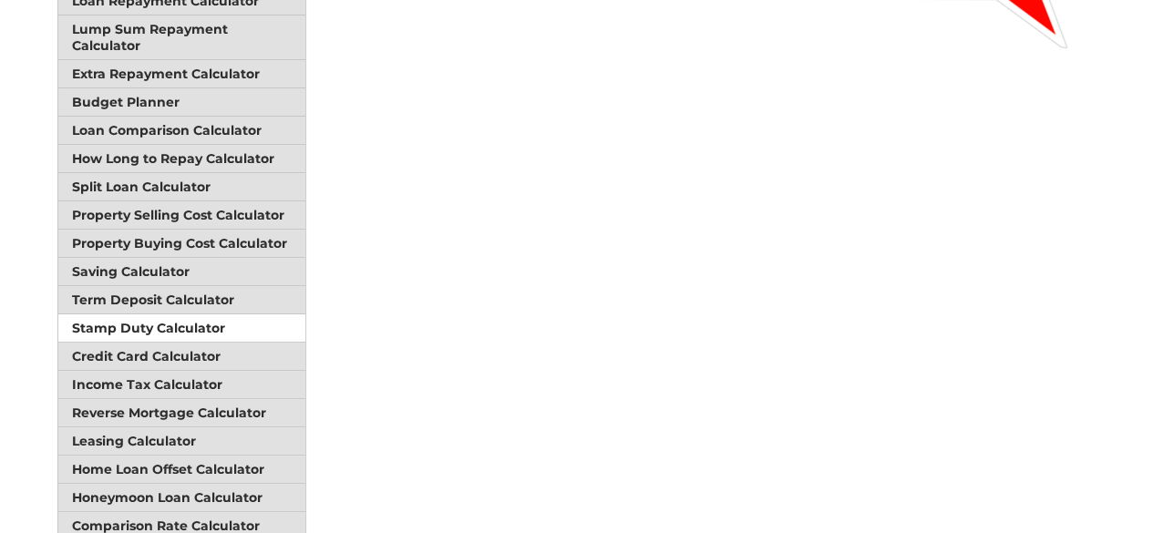
click at [200, 315] on link "Stamp Duty Calculator" at bounding box center [182, 329] width 248 height 28
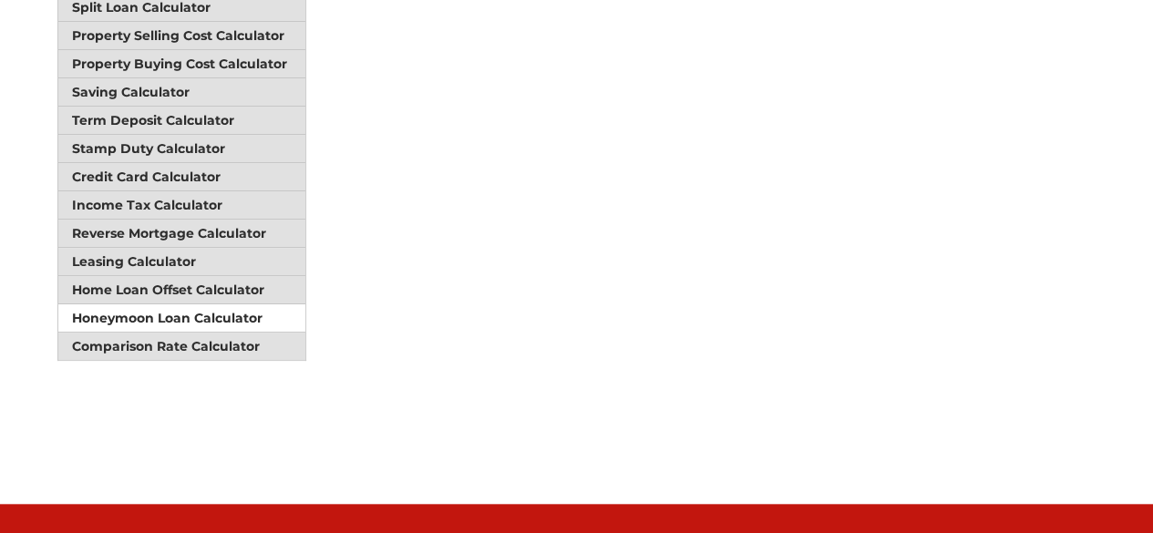
scroll to position [547, 0]
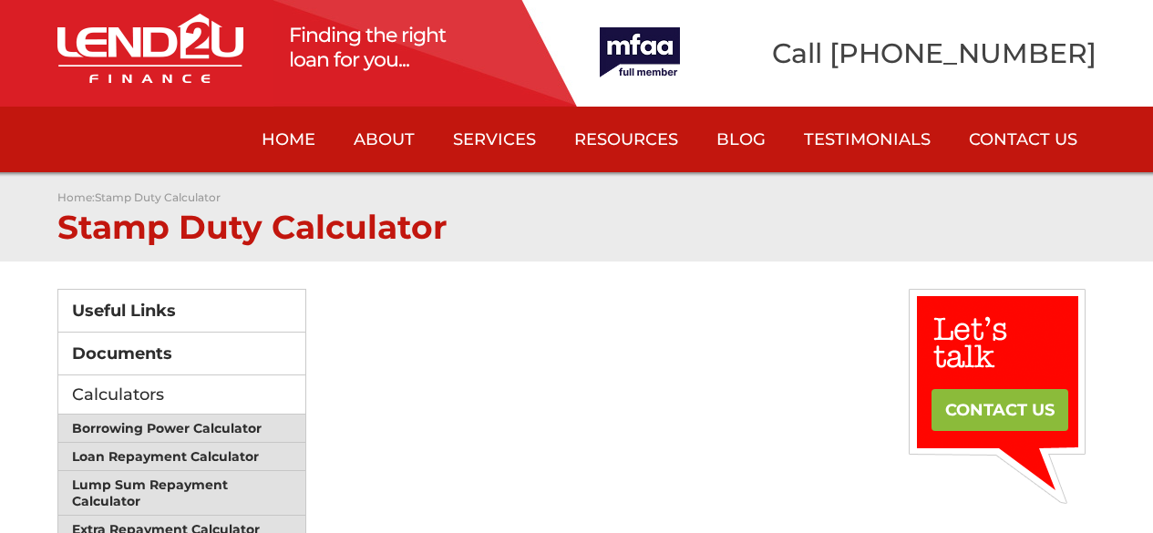
scroll to position [542, 0]
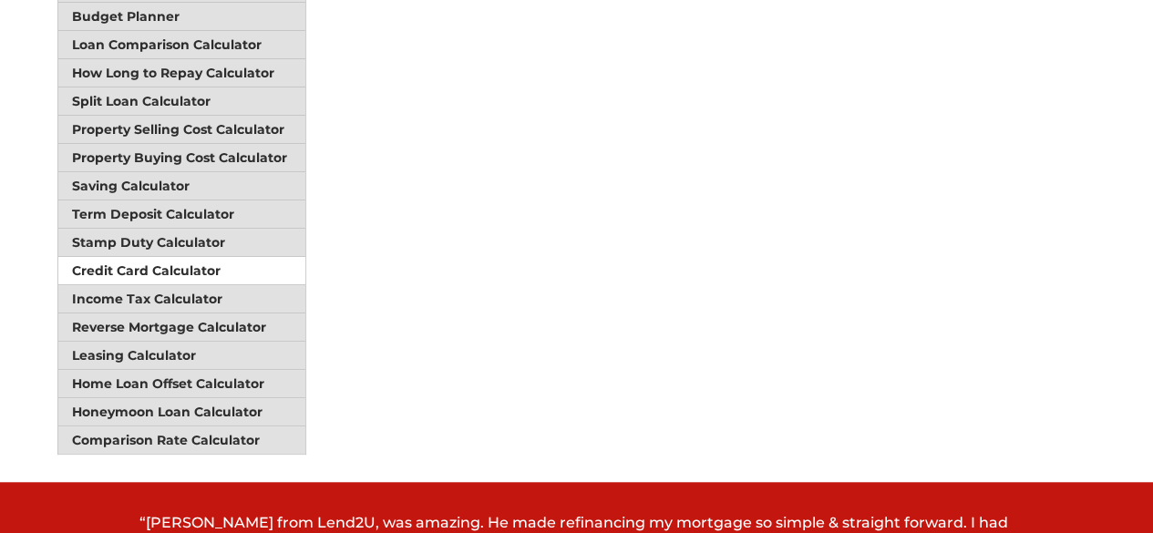
click at [192, 257] on link "Credit Card Calculator" at bounding box center [182, 271] width 248 height 28
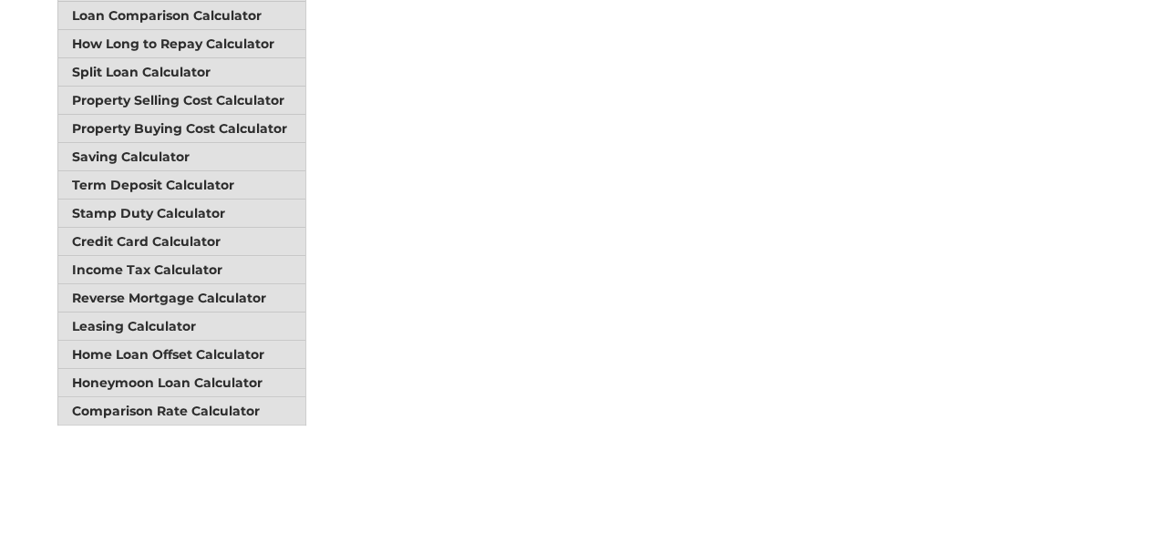
scroll to position [456, 0]
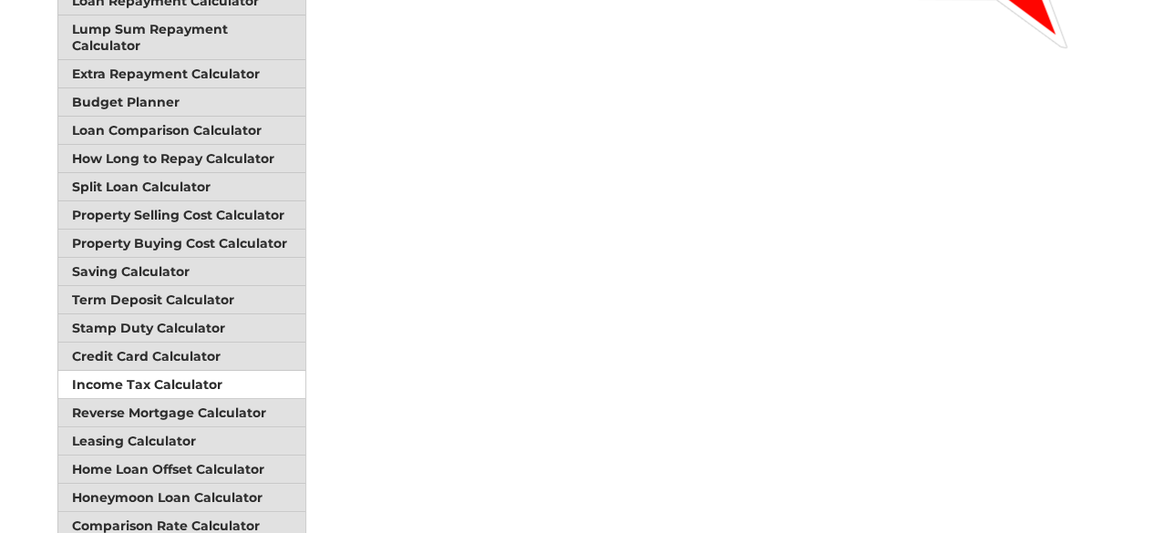
click at [195, 371] on link "Income Tax Calculator" at bounding box center [182, 385] width 248 height 28
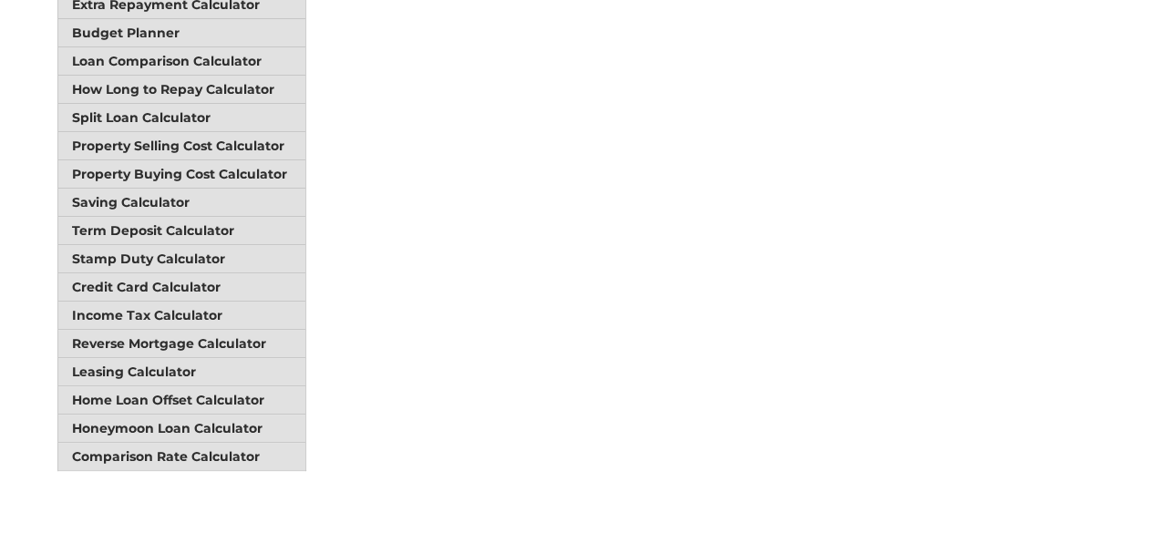
scroll to position [638, 0]
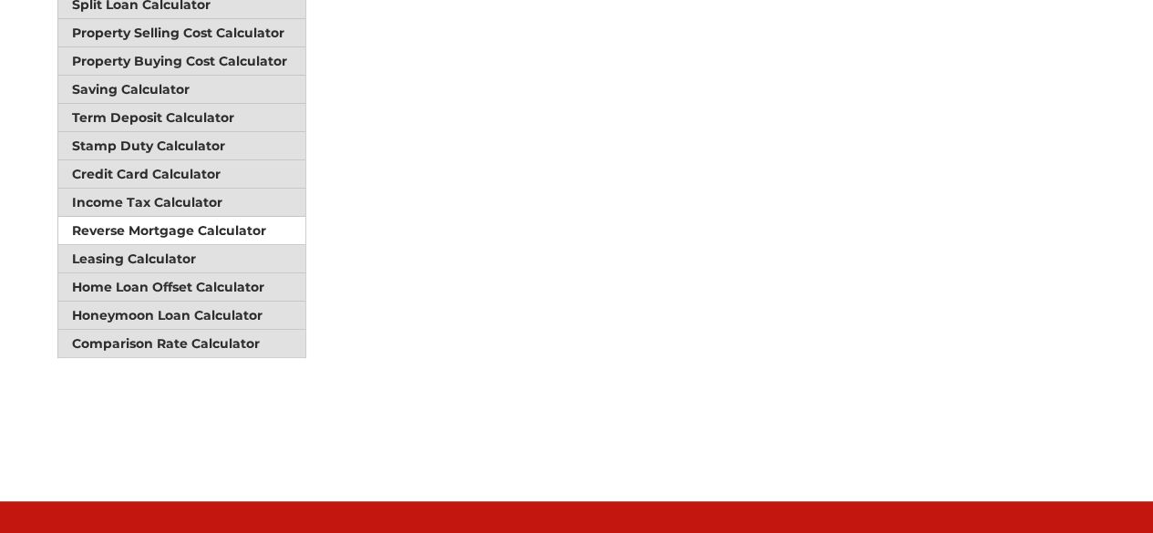
click at [162, 217] on link "Reverse Mortgage Calculator" at bounding box center [182, 231] width 248 height 28
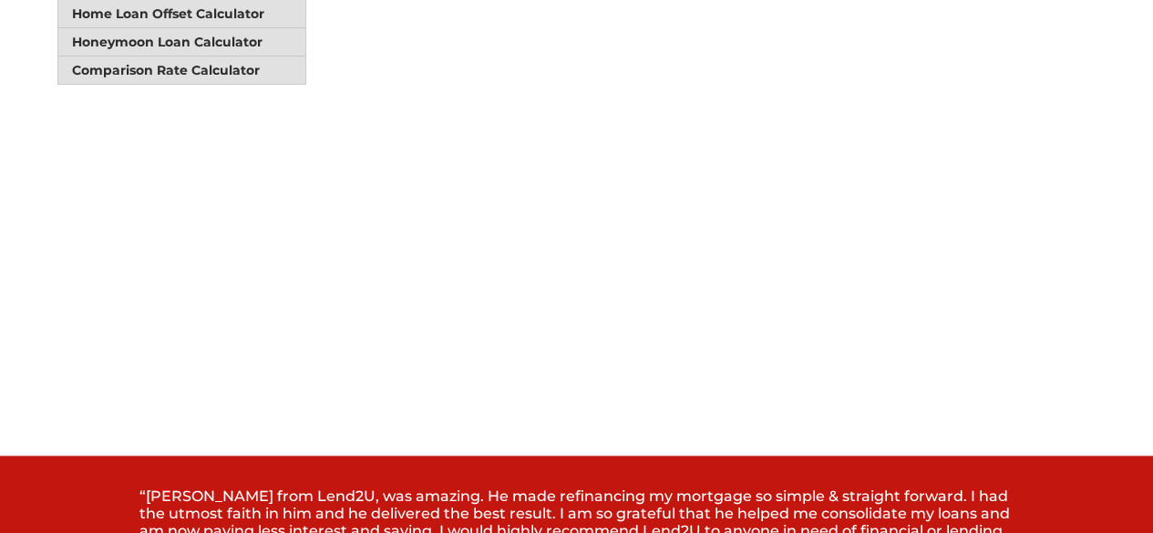
scroll to position [547, 0]
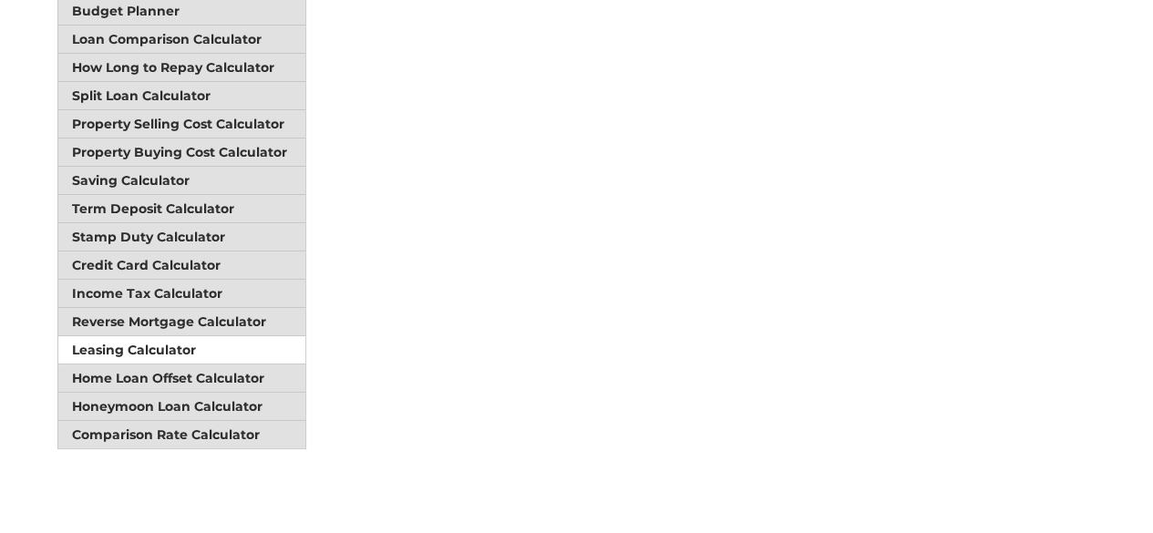
click at [205, 336] on link "Leasing Calculator" at bounding box center [182, 350] width 248 height 28
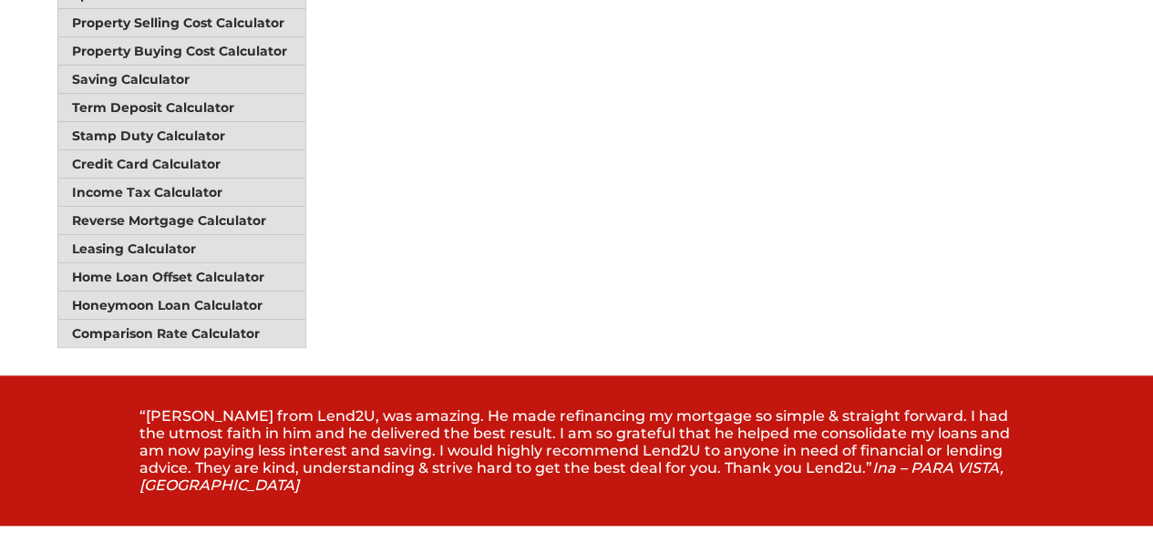
scroll to position [729, 0]
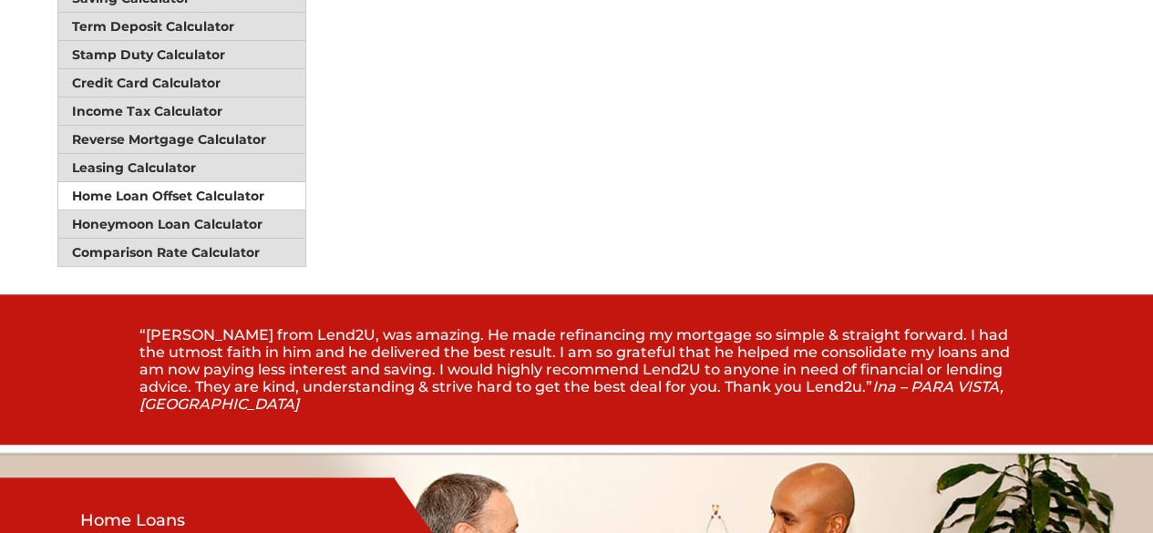
click at [139, 182] on link "Home Loan Offset Calculator" at bounding box center [182, 196] width 248 height 28
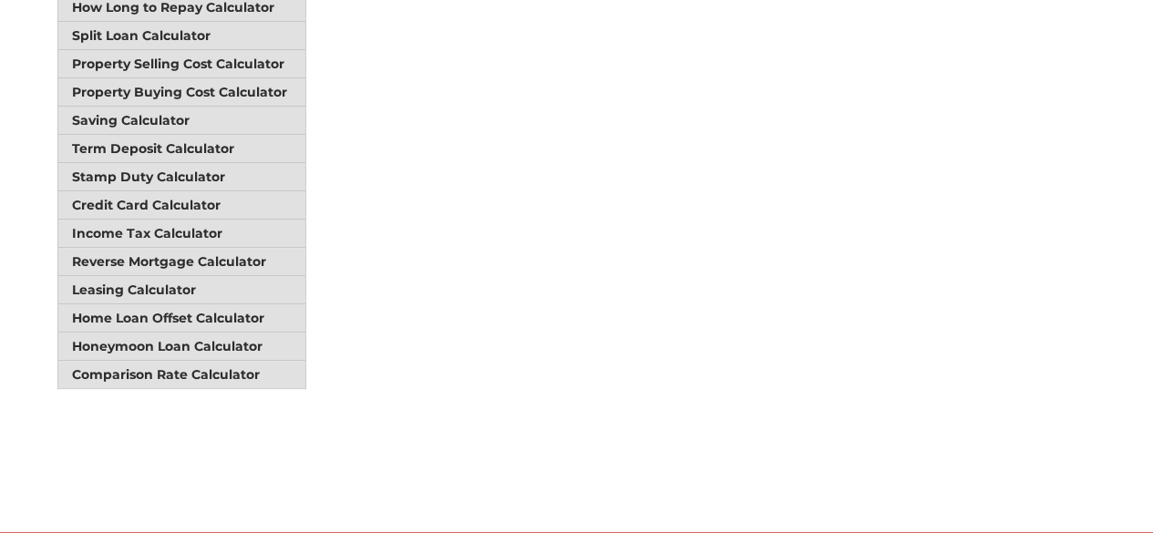
scroll to position [729, 0]
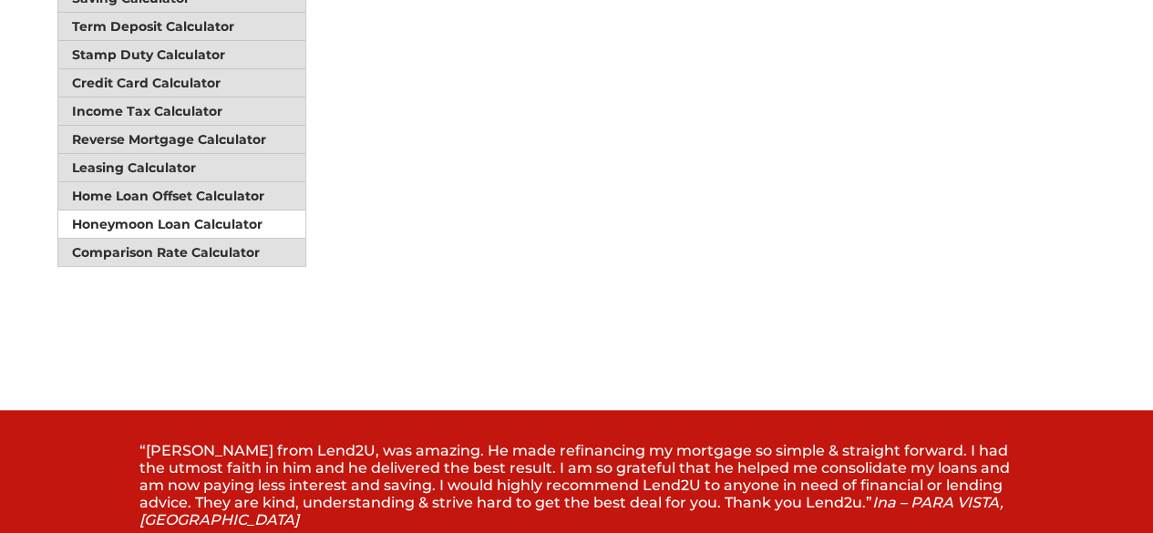
click at [254, 211] on link "Honeymoon Loan Calculator" at bounding box center [182, 225] width 248 height 28
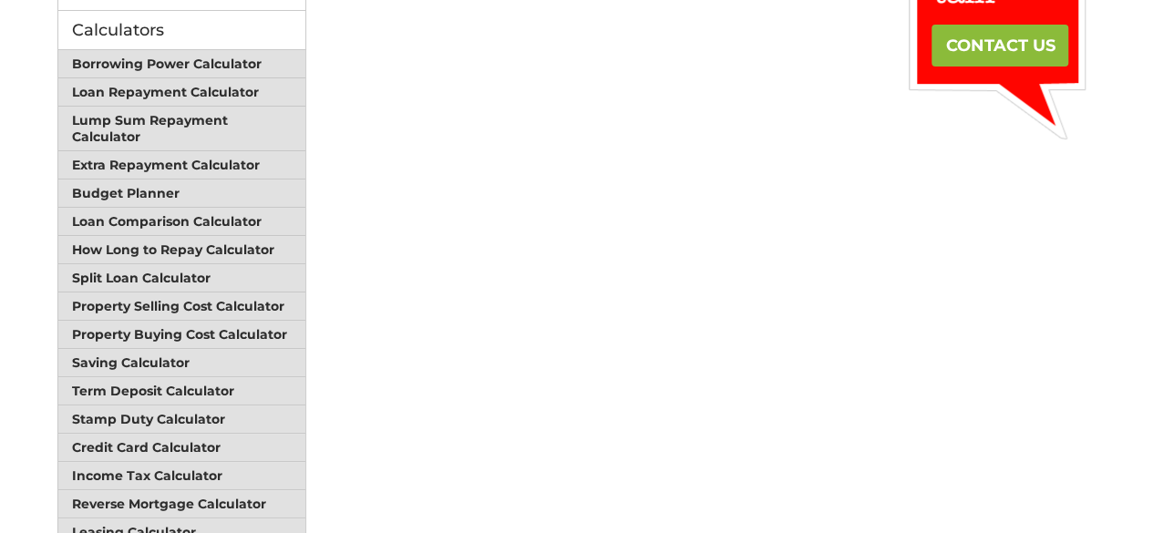
scroll to position [821, 0]
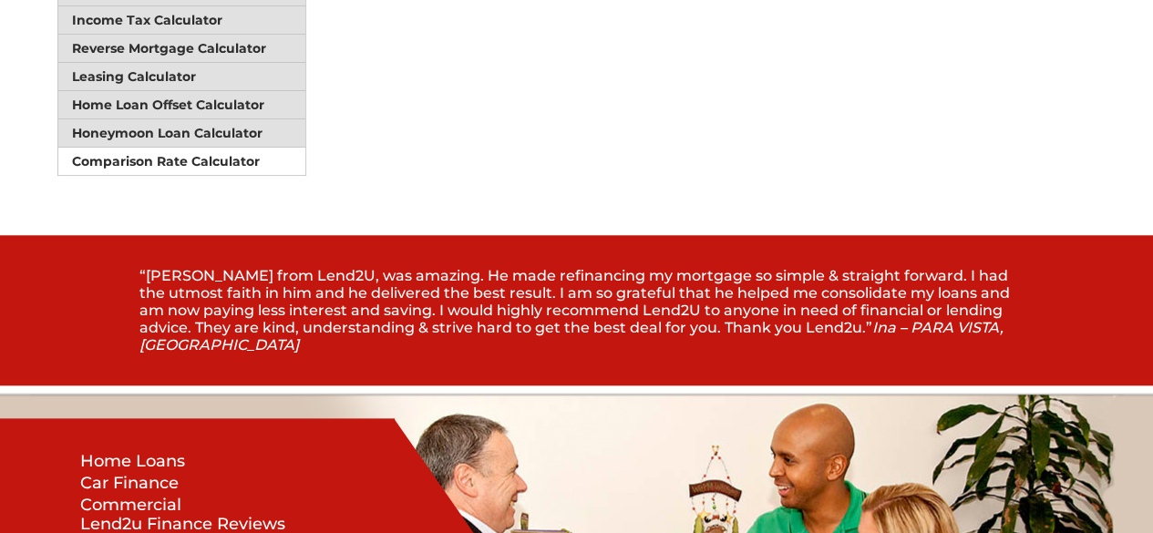
click at [138, 148] on link "Comparison Rate Calculator" at bounding box center [182, 161] width 248 height 27
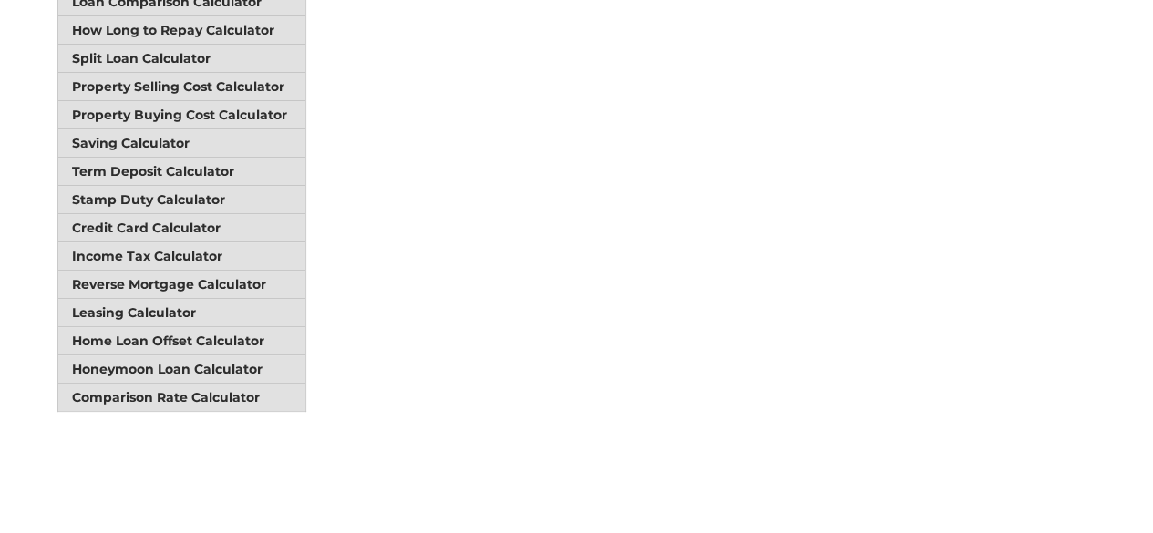
scroll to position [729, 0]
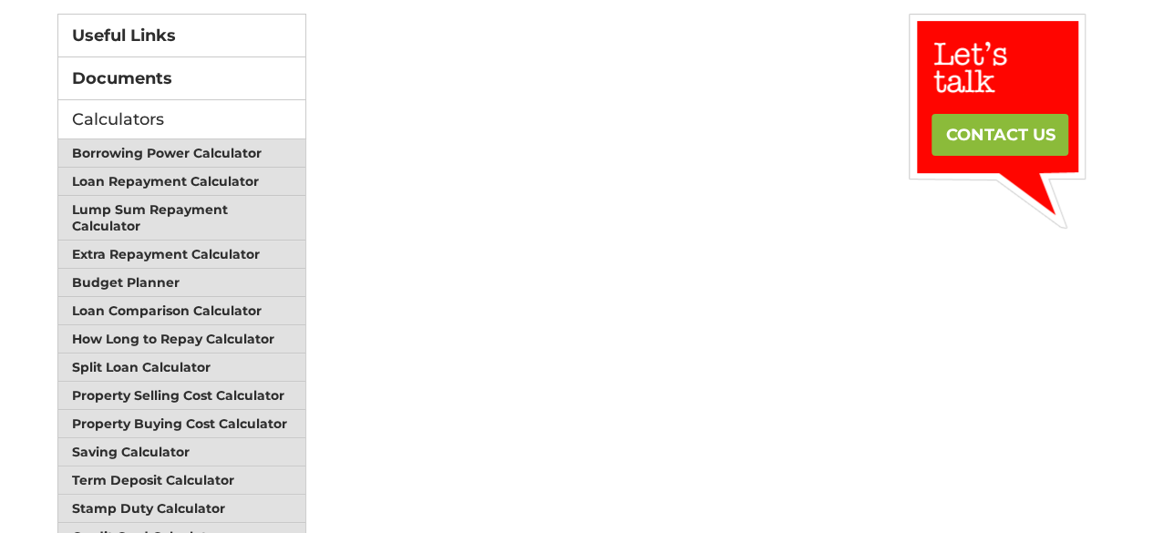
scroll to position [456, 0]
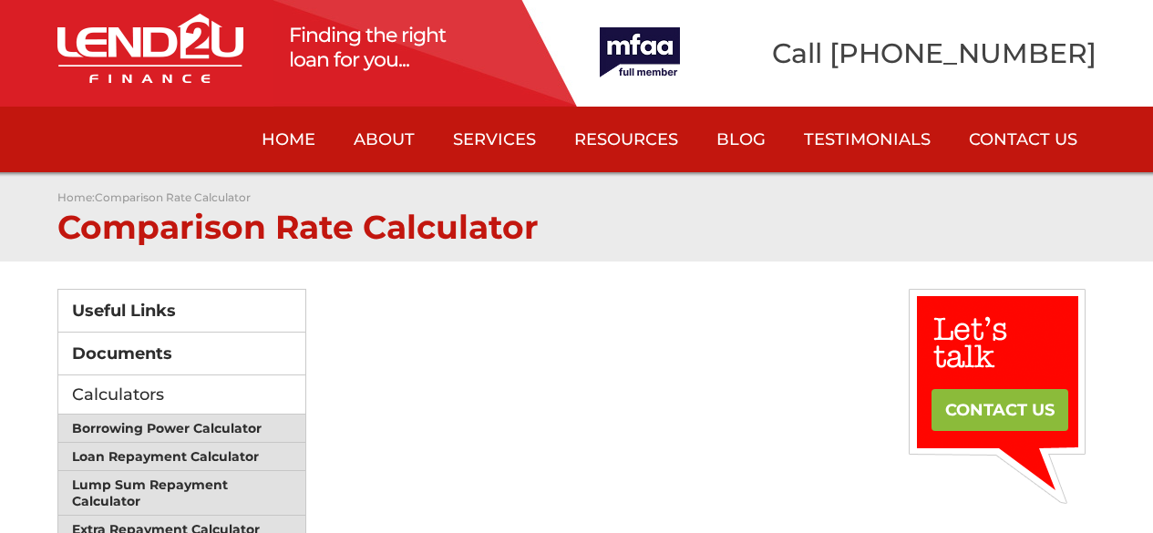
scroll to position [724, 0]
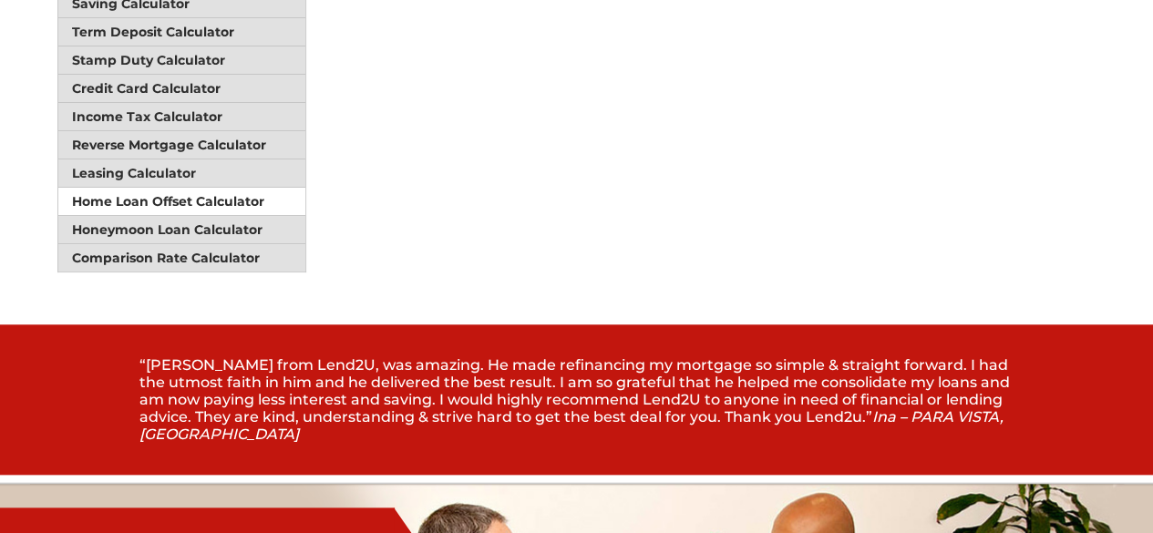
click at [244, 188] on link "Home Loan Offset Calculator" at bounding box center [182, 202] width 248 height 28
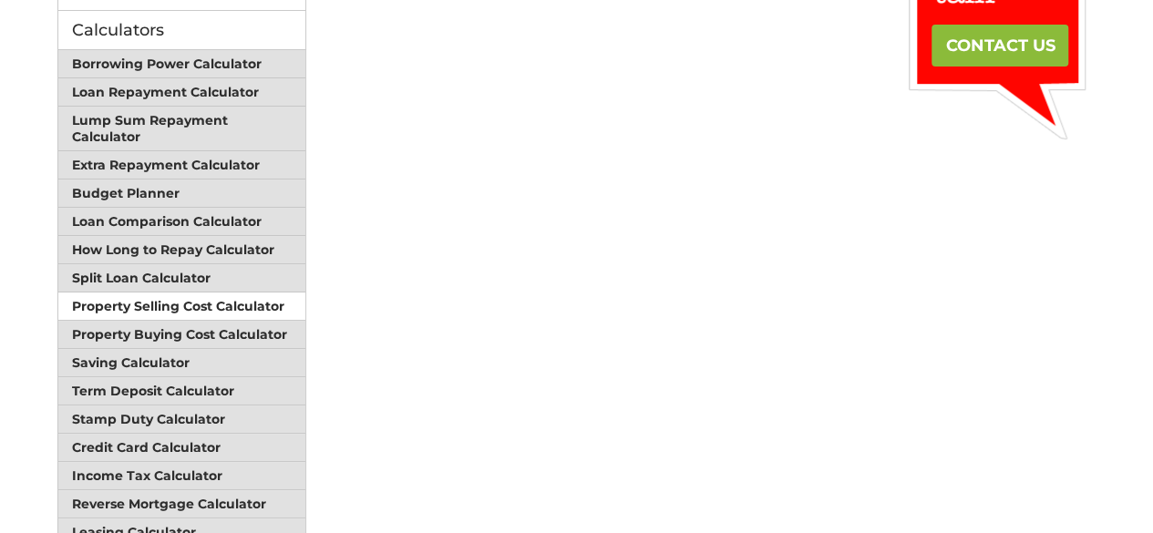
scroll to position [547, 0]
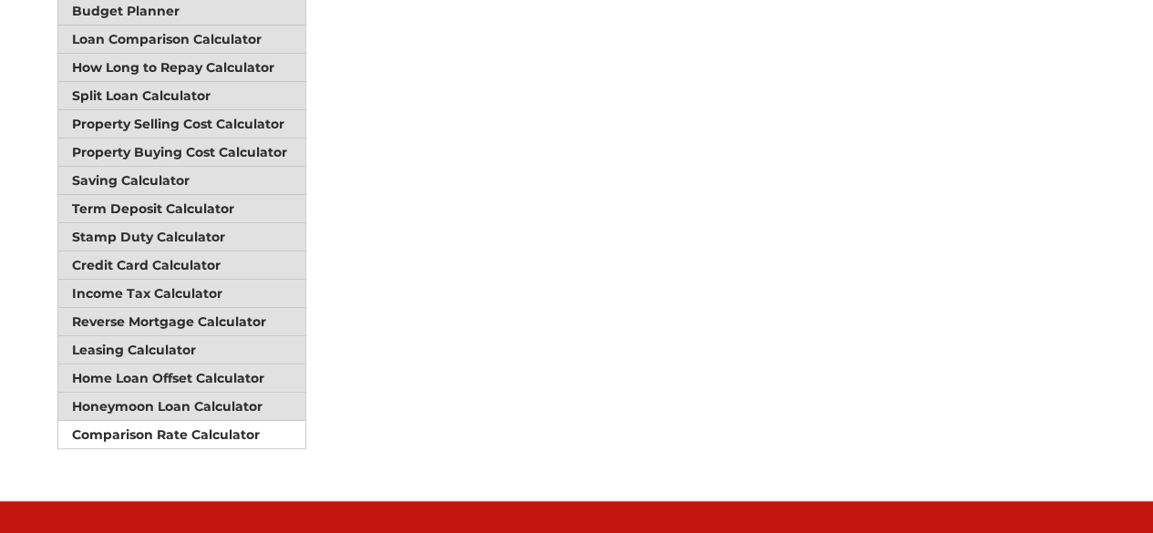
click at [232, 421] on link "Comparison Rate Calculator" at bounding box center [182, 434] width 248 height 27
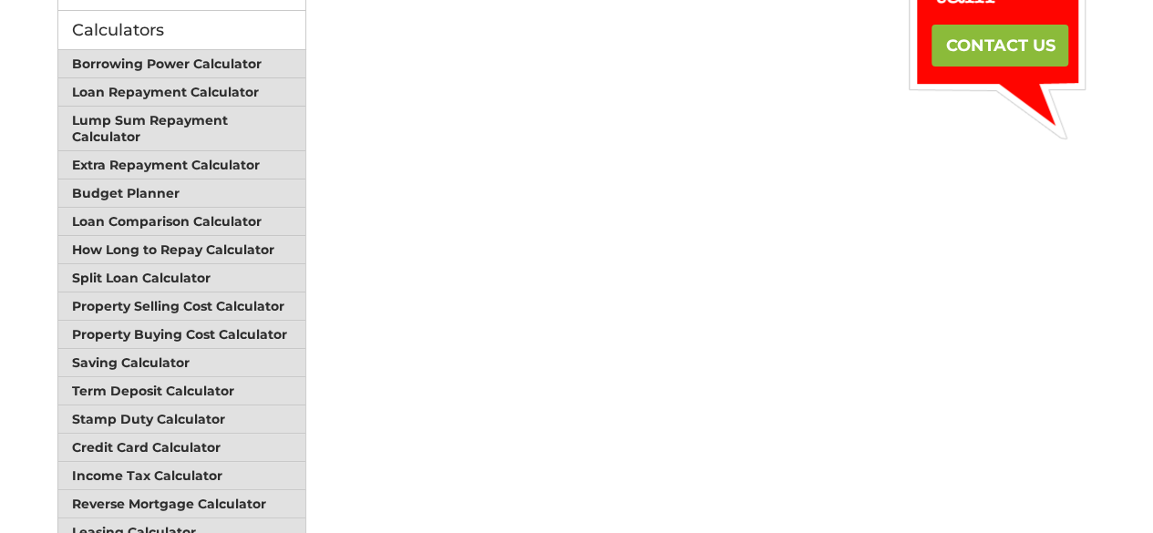
scroll to position [729, 0]
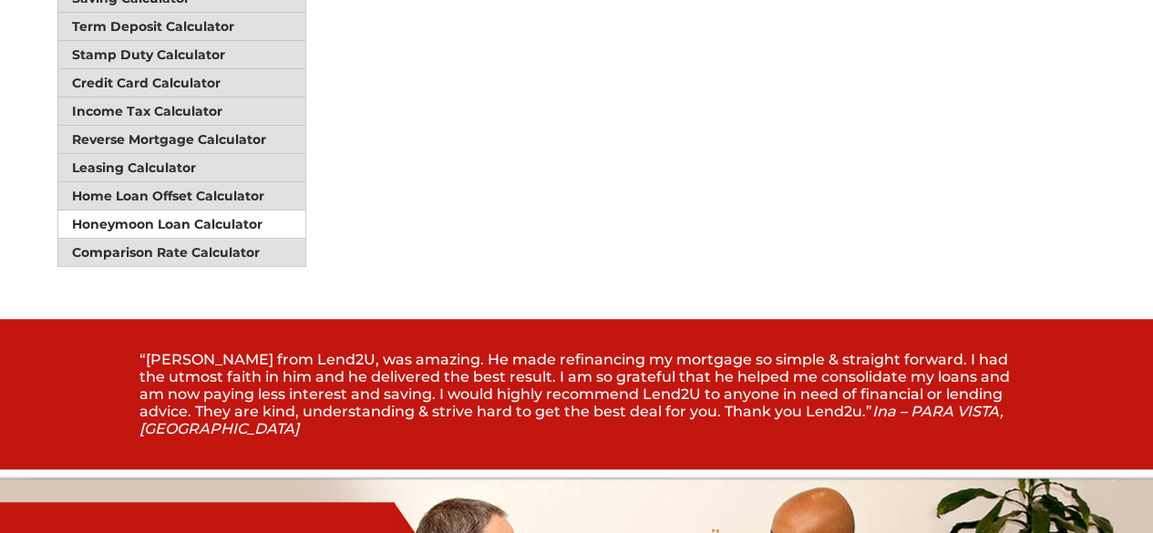
click at [237, 211] on link "Honeymoon Loan Calculator" at bounding box center [182, 225] width 248 height 28
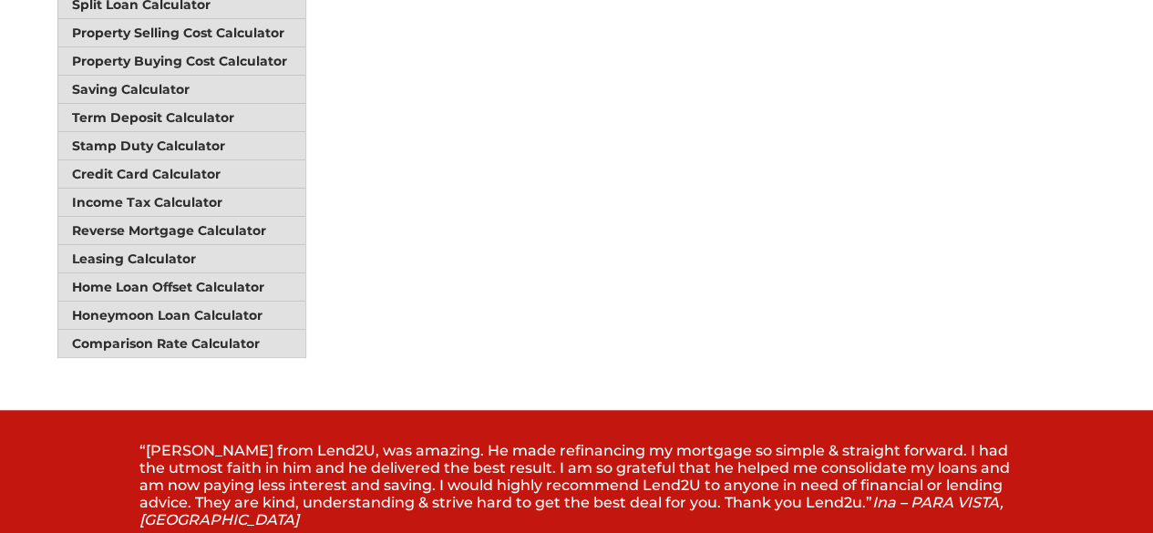
scroll to position [547, 0]
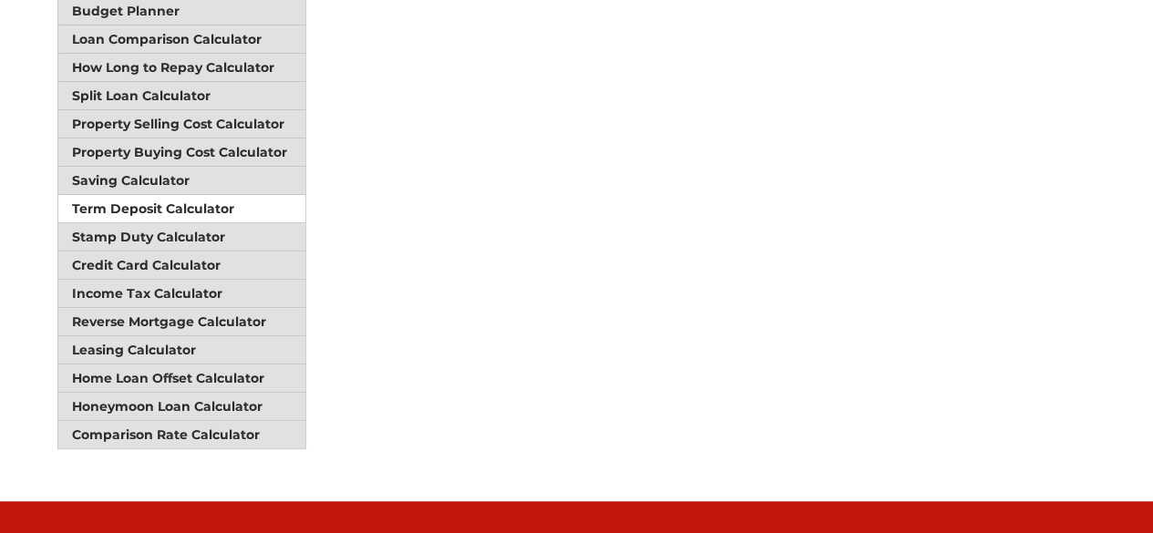
click at [191, 195] on link "Term Deposit Calculator" at bounding box center [182, 209] width 248 height 28
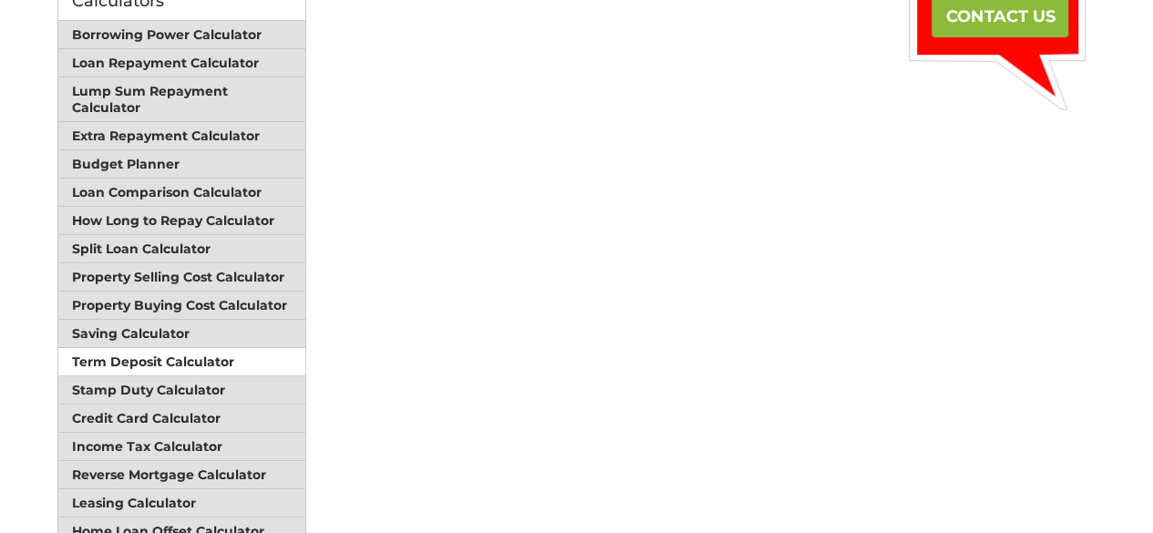
scroll to position [365, 0]
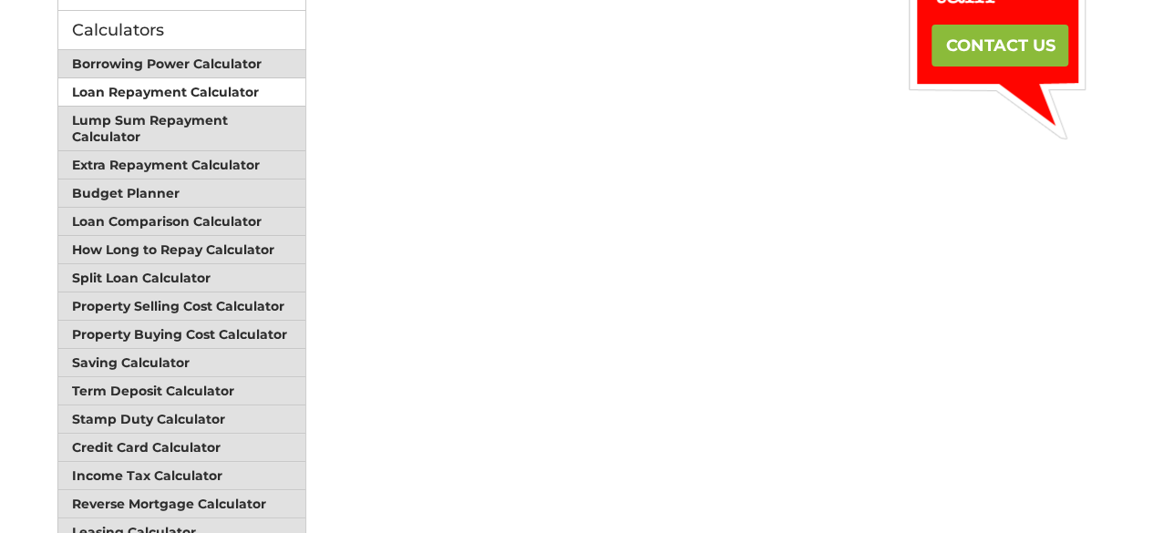
click at [233, 94] on link "Loan Repayment Calculator" at bounding box center [182, 92] width 248 height 28
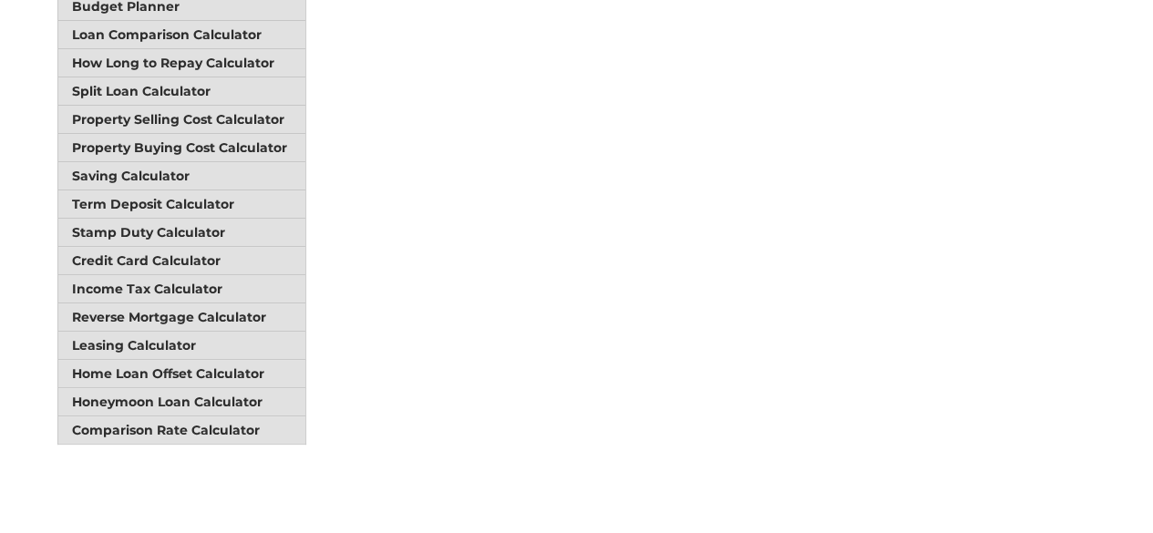
scroll to position [729, 0]
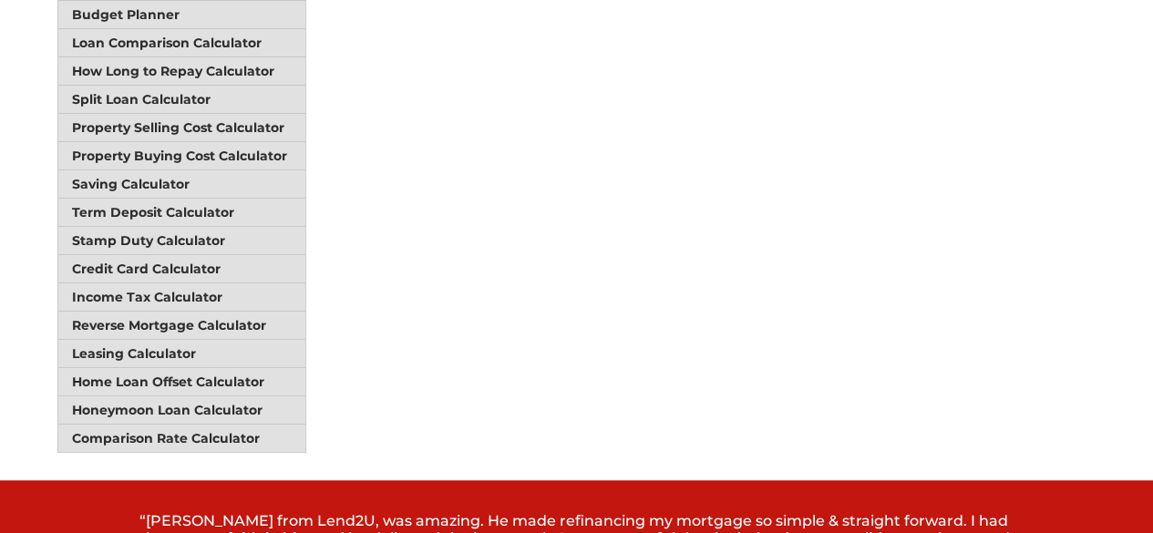
scroll to position [547, 0]
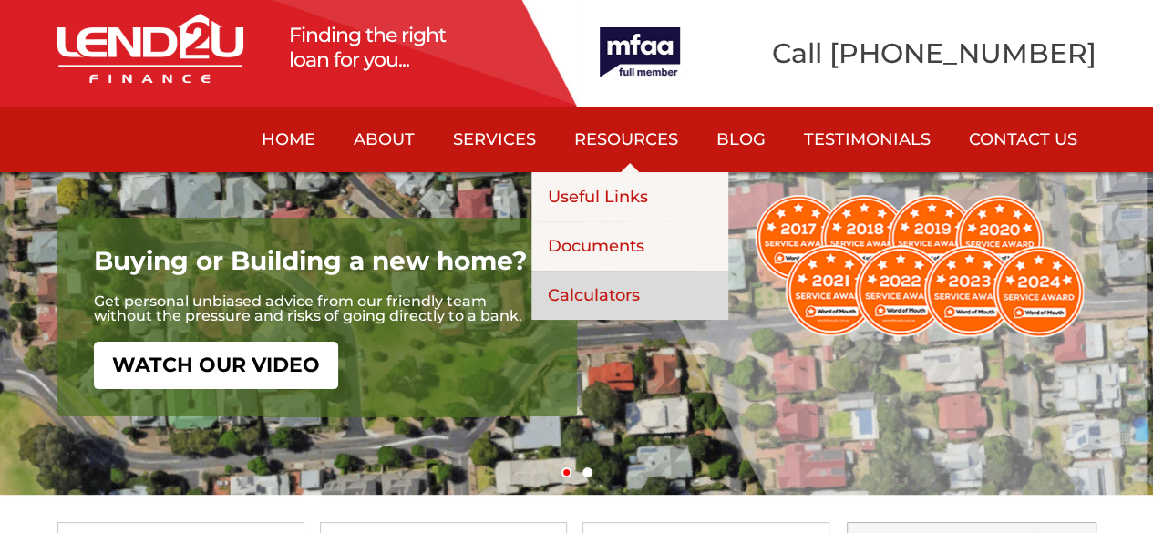
click at [602, 294] on link "Calculators" at bounding box center [630, 295] width 197 height 49
